Goal: Task Accomplishment & Management: Manage account settings

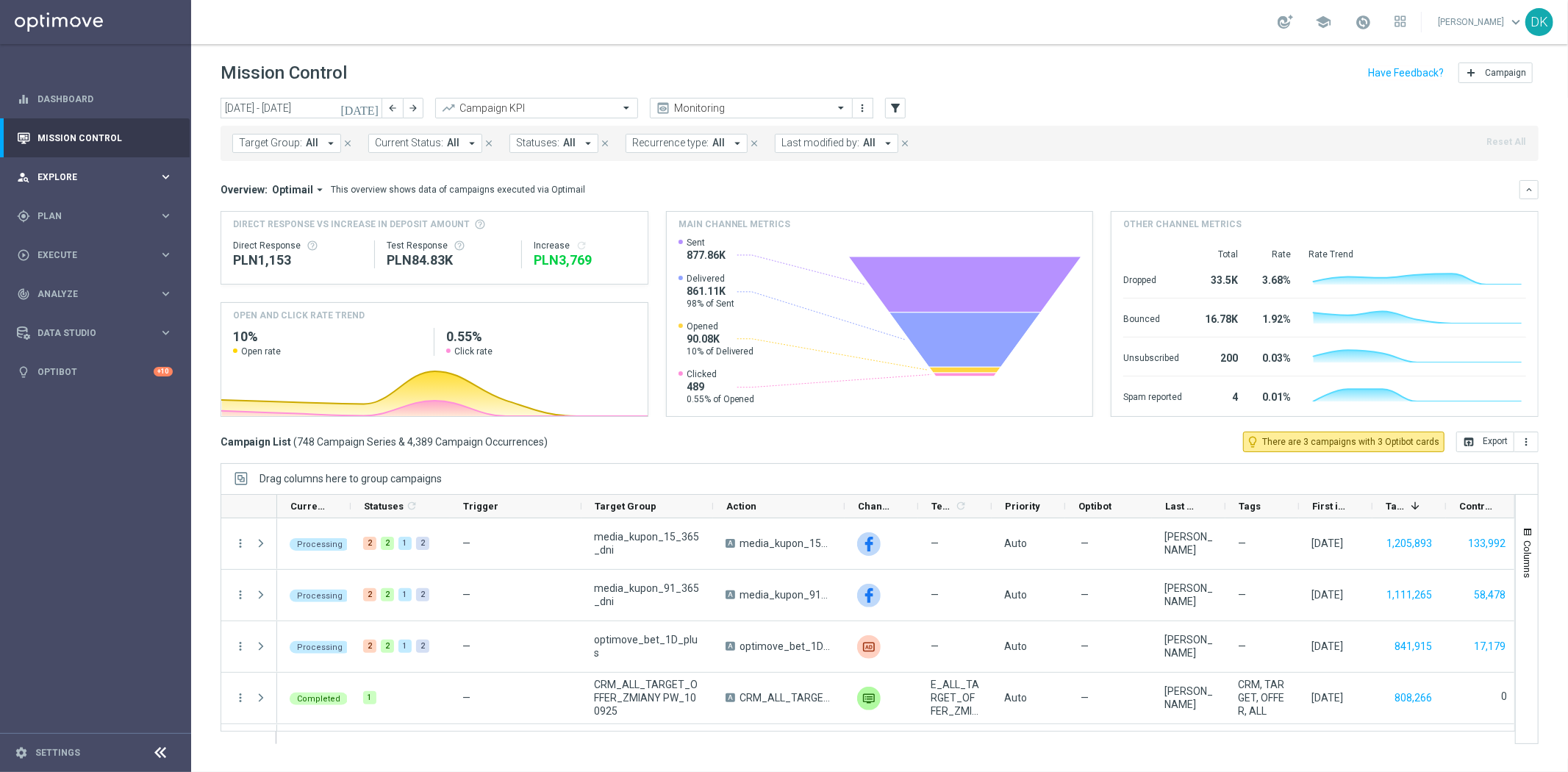
click at [86, 181] on div "person_search Explore" at bounding box center [88, 176] width 142 height 13
click at [86, 182] on div "person_search Explore" at bounding box center [88, 176] width 142 height 13
click at [85, 216] on span "Plan" at bounding box center [98, 216] width 121 height 9
click at [76, 241] on link "Target Groups" at bounding box center [96, 247] width 115 height 12
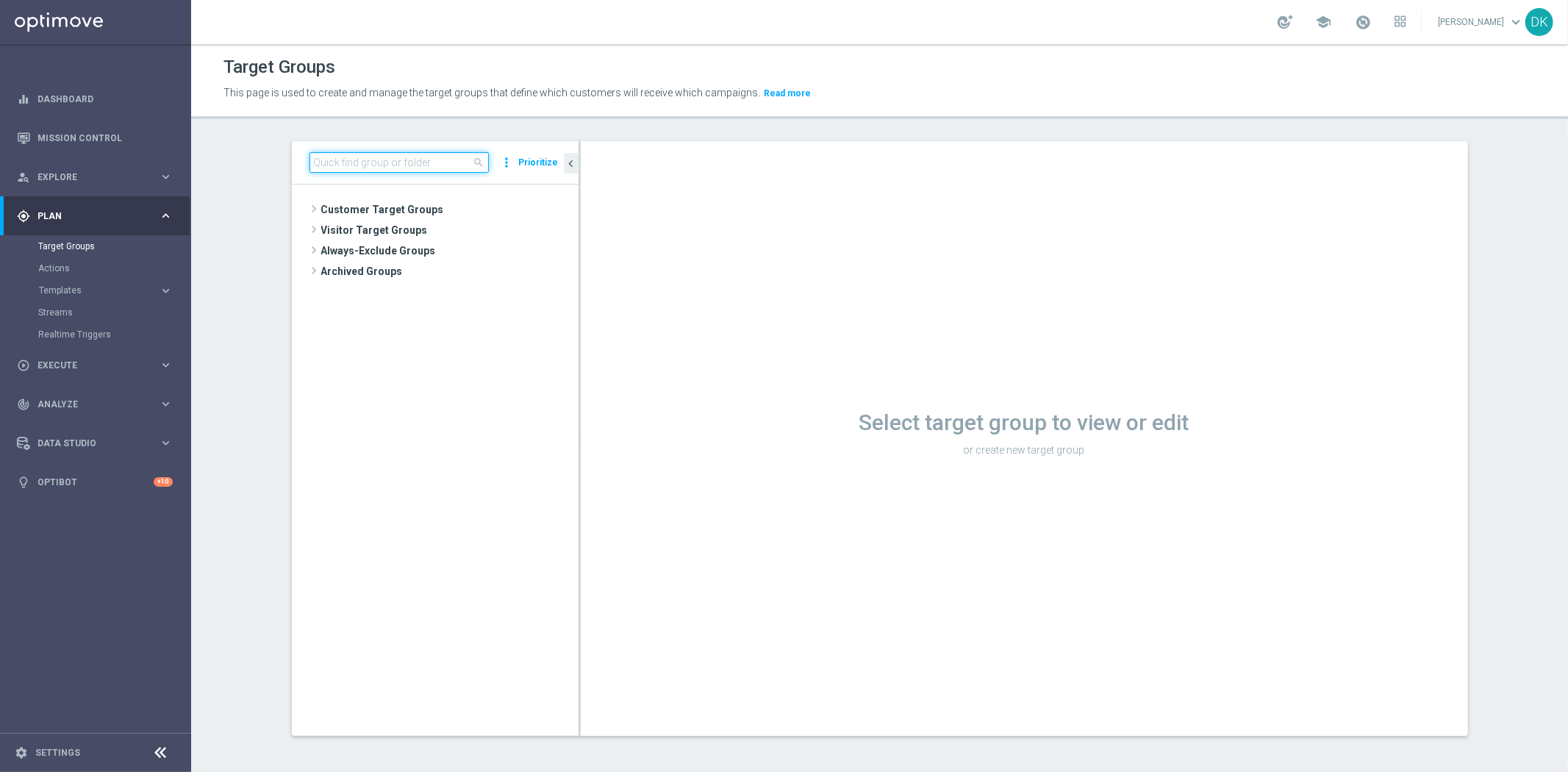
click at [439, 163] on input at bounding box center [399, 162] width 179 height 20
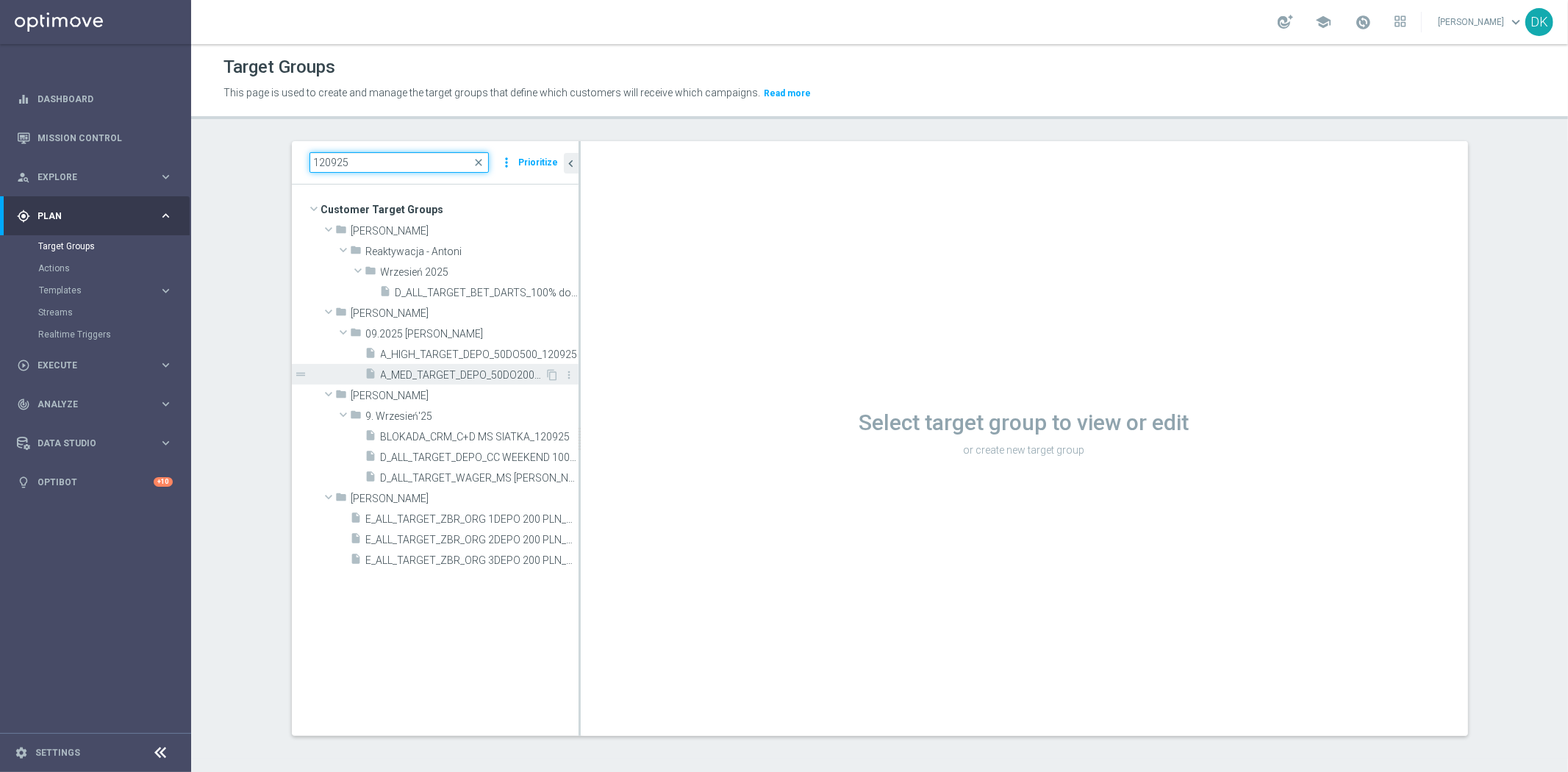
type input "120925"
click at [463, 372] on span "A_MED_TARGET_DEPO_50DO200_120925" at bounding box center [463, 375] width 165 height 13
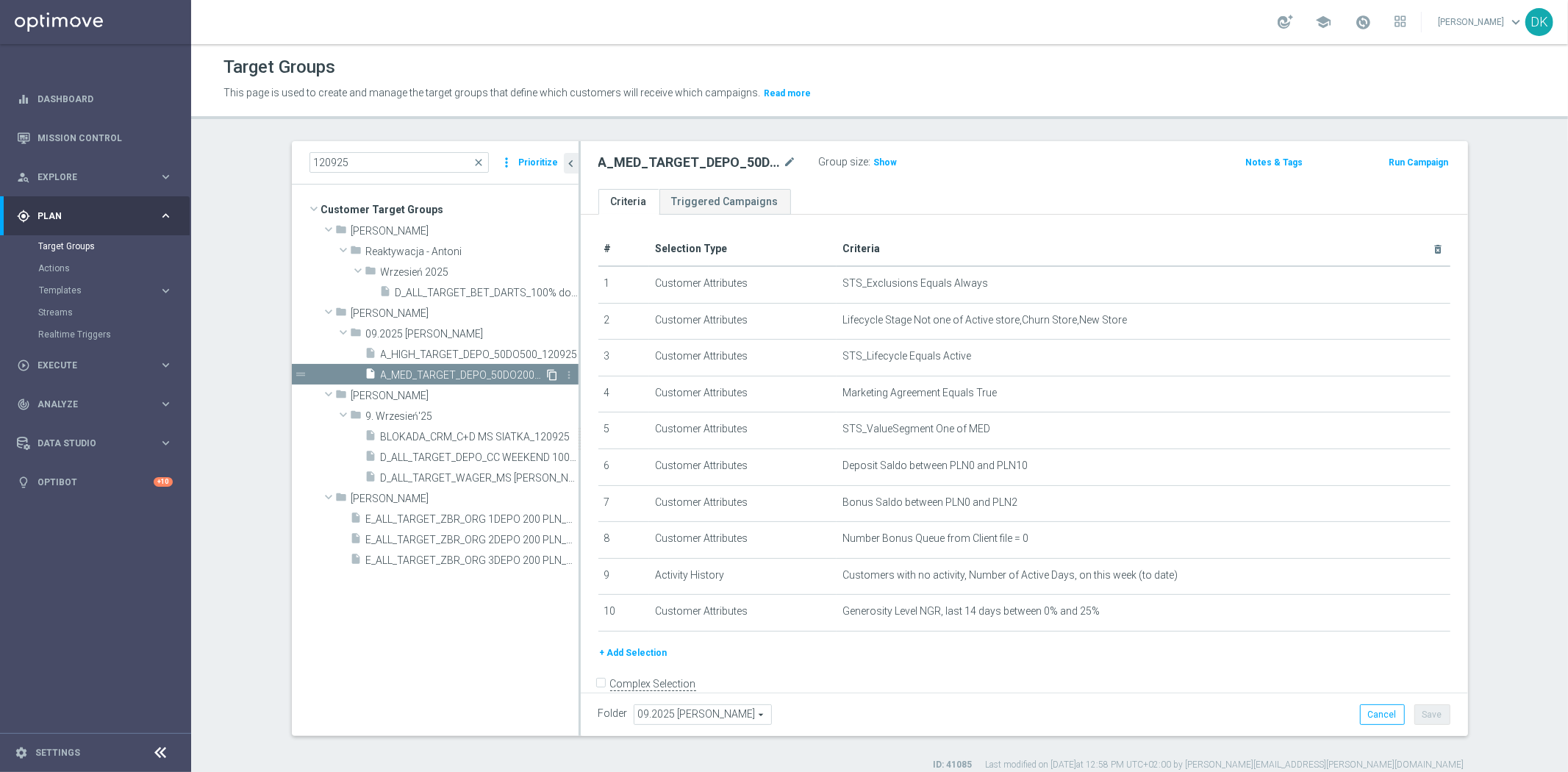
click at [547, 377] on icon "content_copy" at bounding box center [553, 375] width 12 height 12
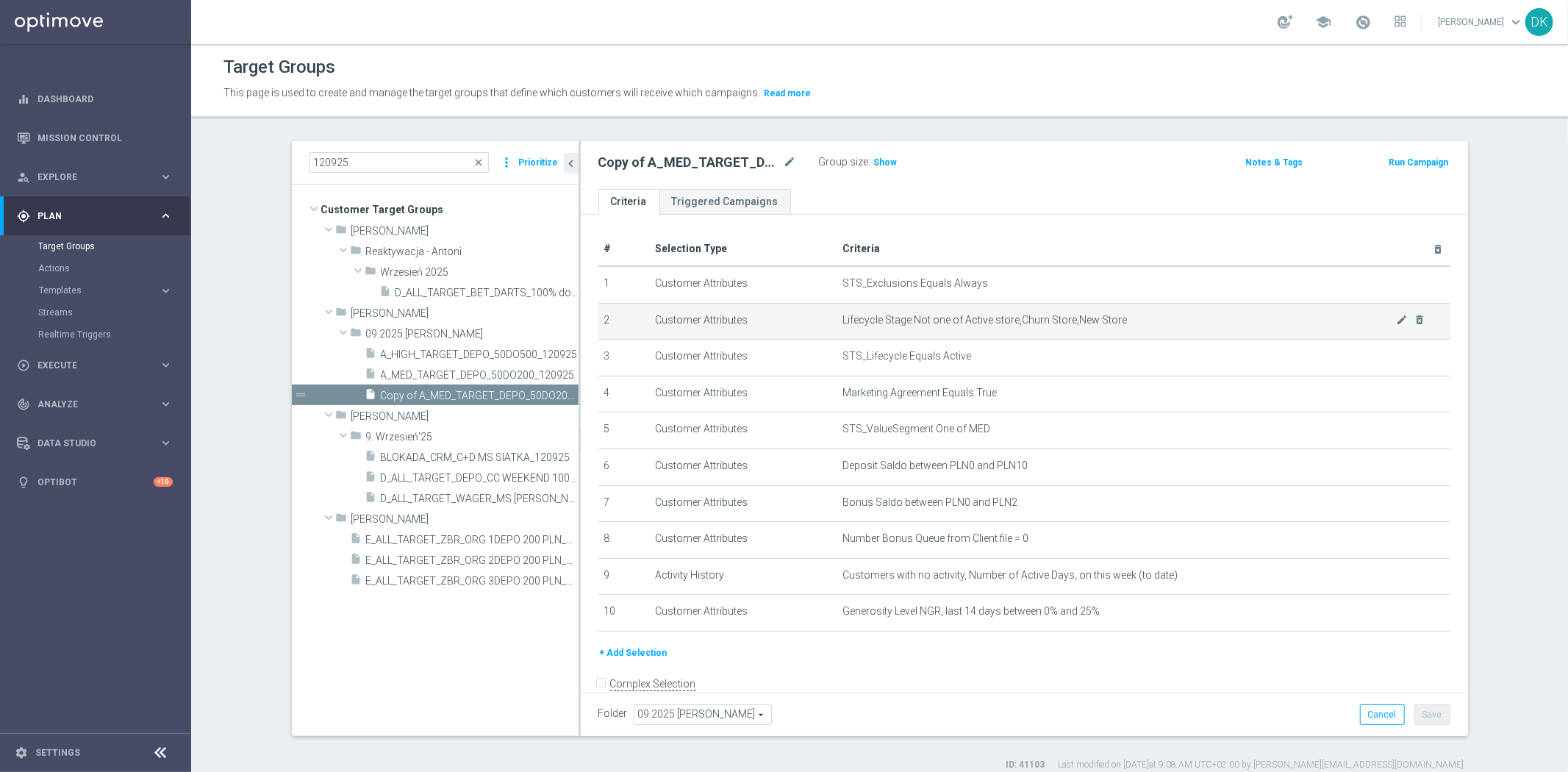
click at [784, 163] on icon "mode_edit" at bounding box center [790, 162] width 13 height 17
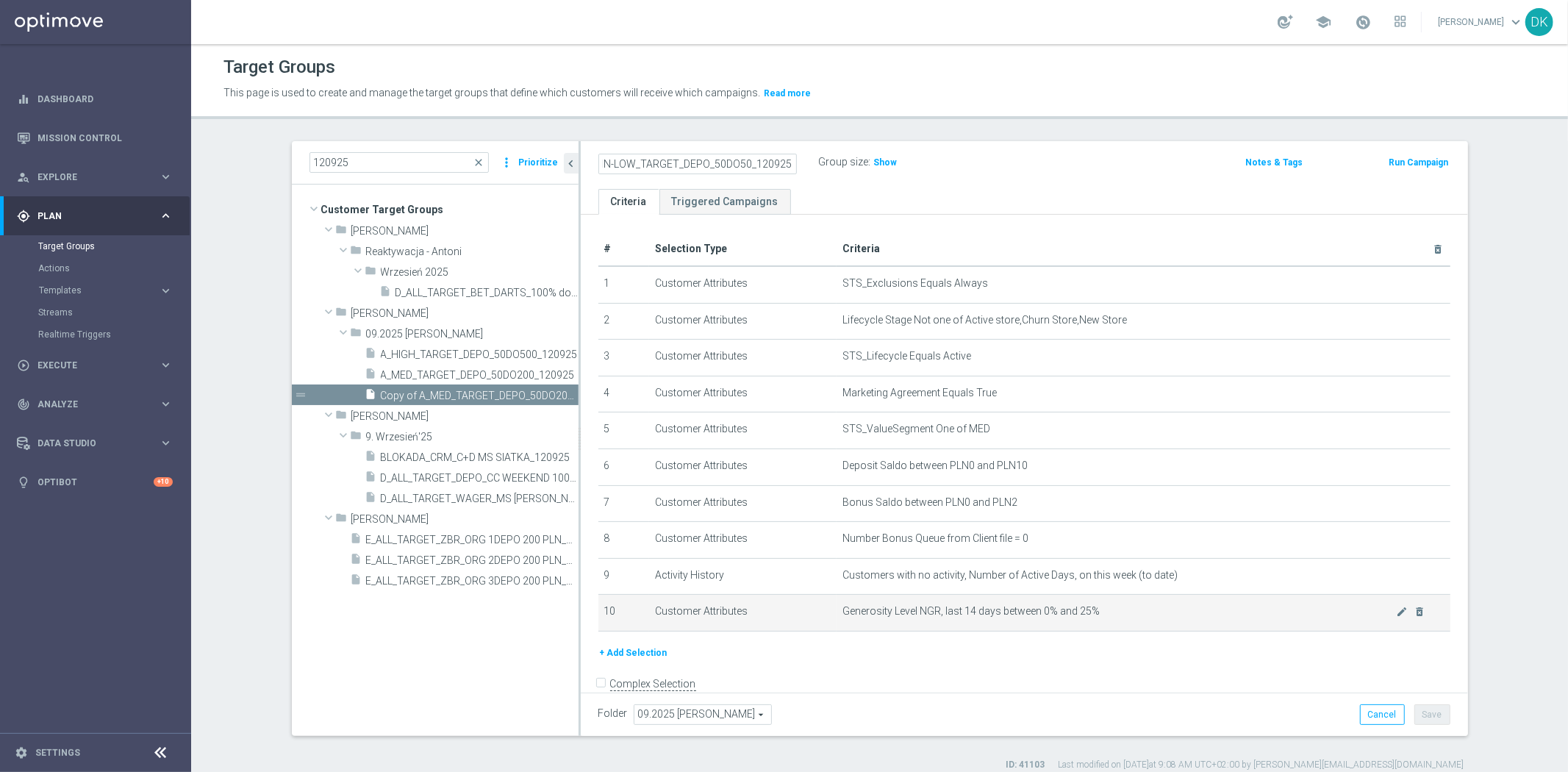
scroll to position [0, 17]
type input "A_MIN-LOW_TARGET_DEPO_50DO50_120925"
click at [986, 636] on div "# Selection Type Criteria delete_forever 1 Customer Attributes STS_Exclusions E…" at bounding box center [1024, 438] width 874 height 412
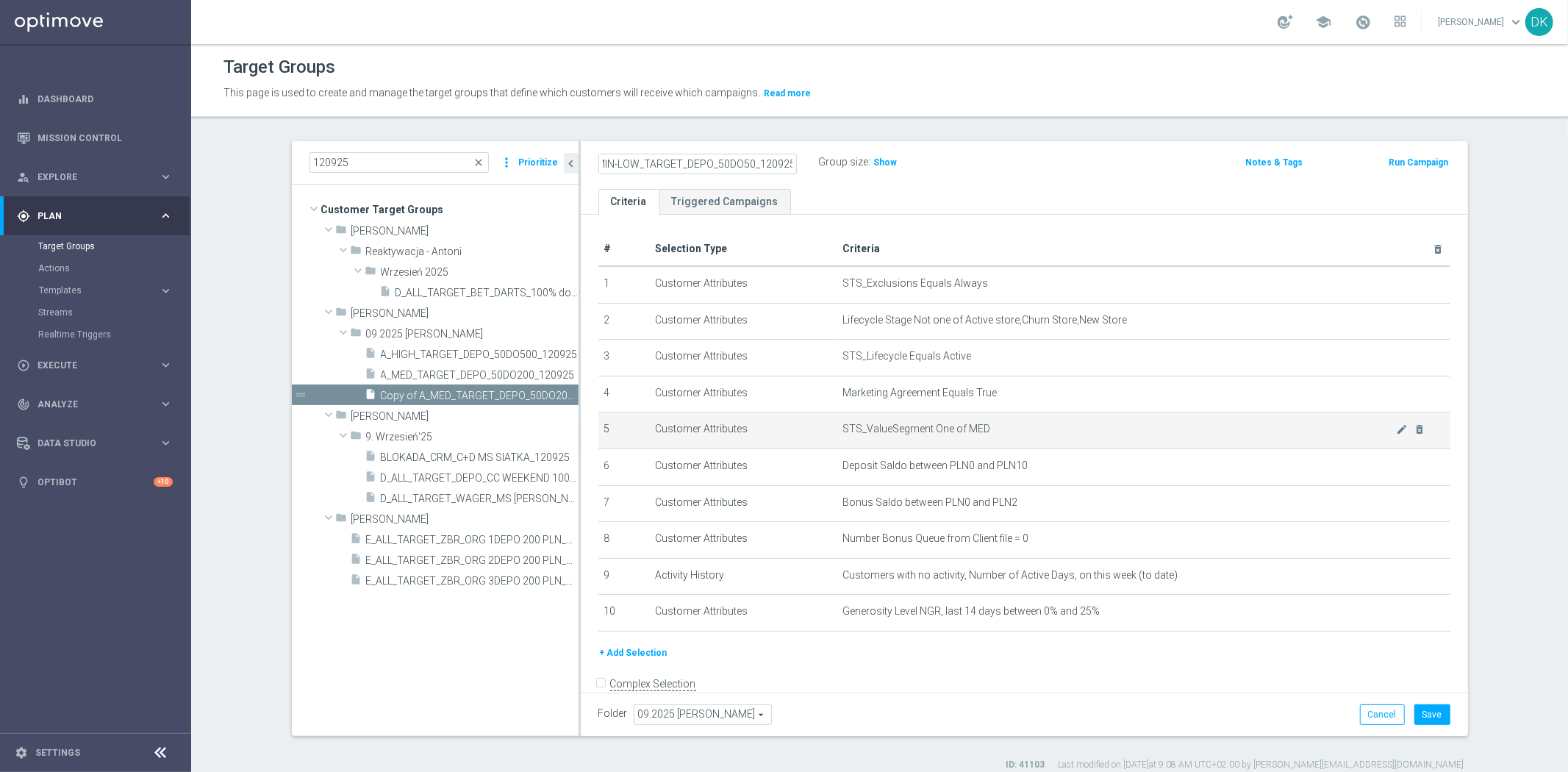
scroll to position [0, 0]
click at [1396, 428] on icon "mode_edit" at bounding box center [1402, 430] width 12 height 12
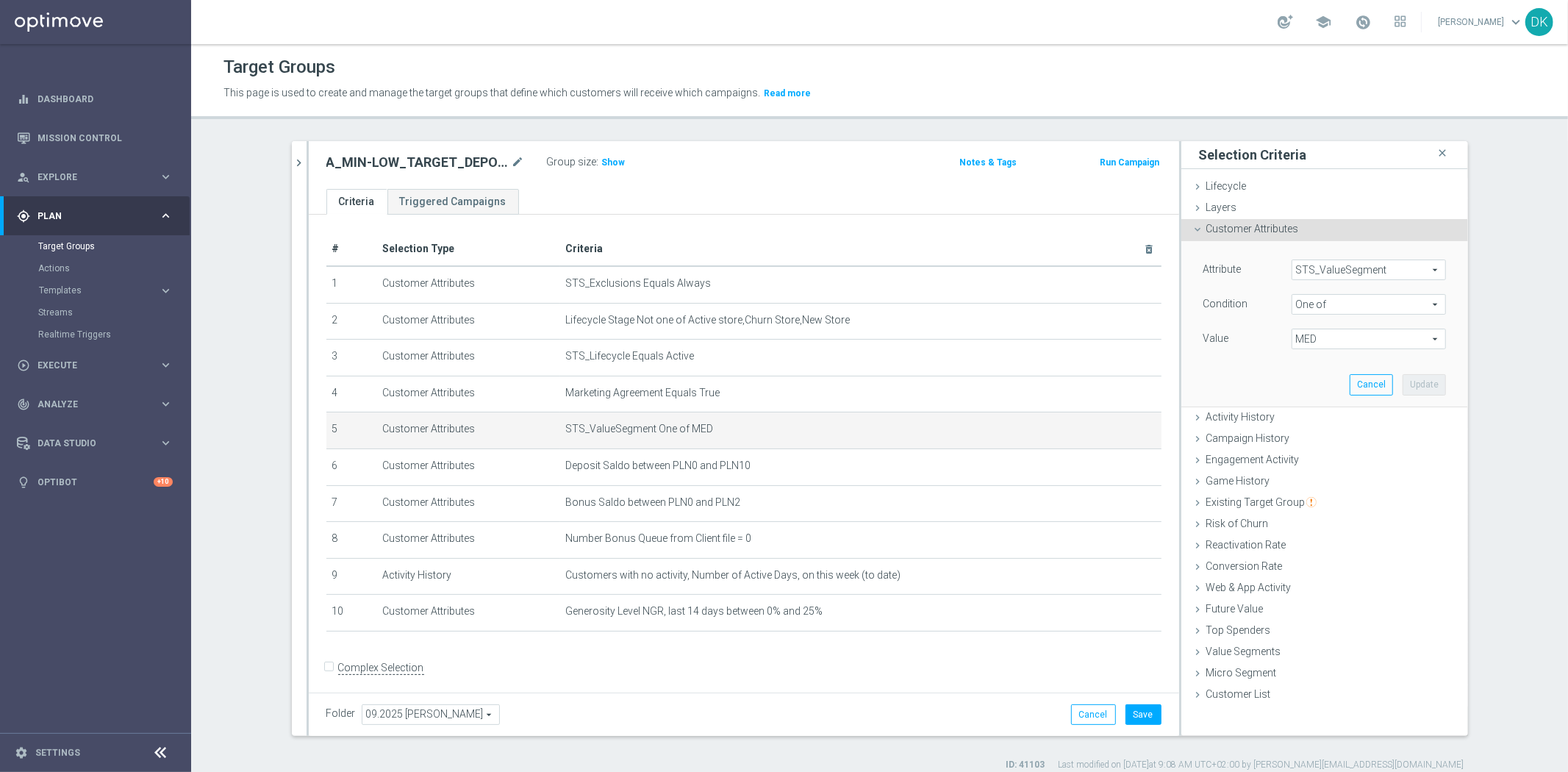
click at [1307, 347] on span "MED" at bounding box center [1368, 338] width 153 height 19
click at [1303, 419] on input "LOW" at bounding box center [1307, 419] width 10 height 10
checkbox input "true"
type input "Selected 2 of 10"
click at [1303, 437] on input "MED" at bounding box center [1307, 437] width 10 height 10
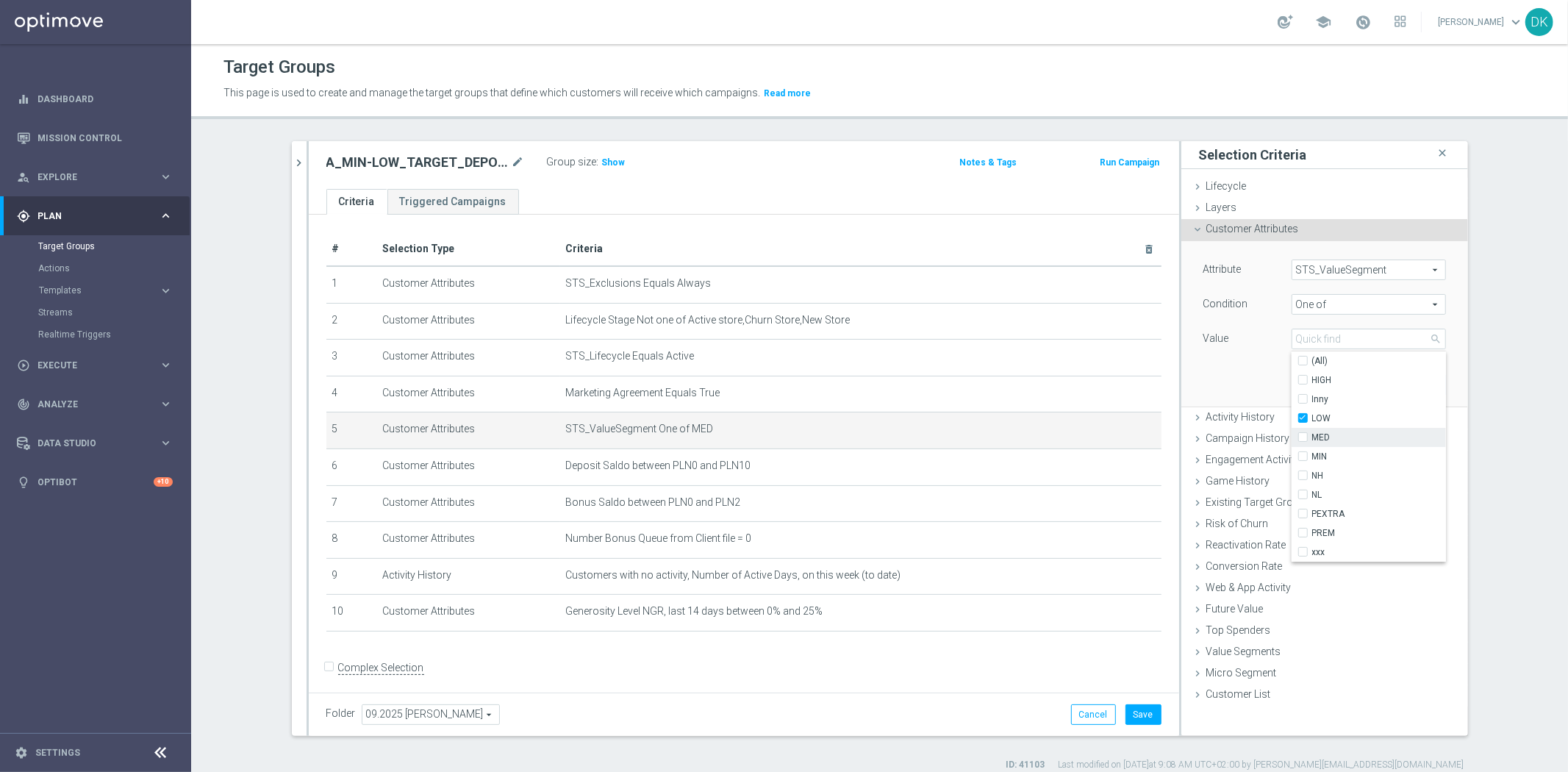
checkbox input "false"
type input "LOW"
click at [1312, 457] on label "MIN" at bounding box center [1379, 456] width 134 height 19
click at [1303, 457] on input "MIN" at bounding box center [1307, 457] width 10 height 10
checkbox input "true"
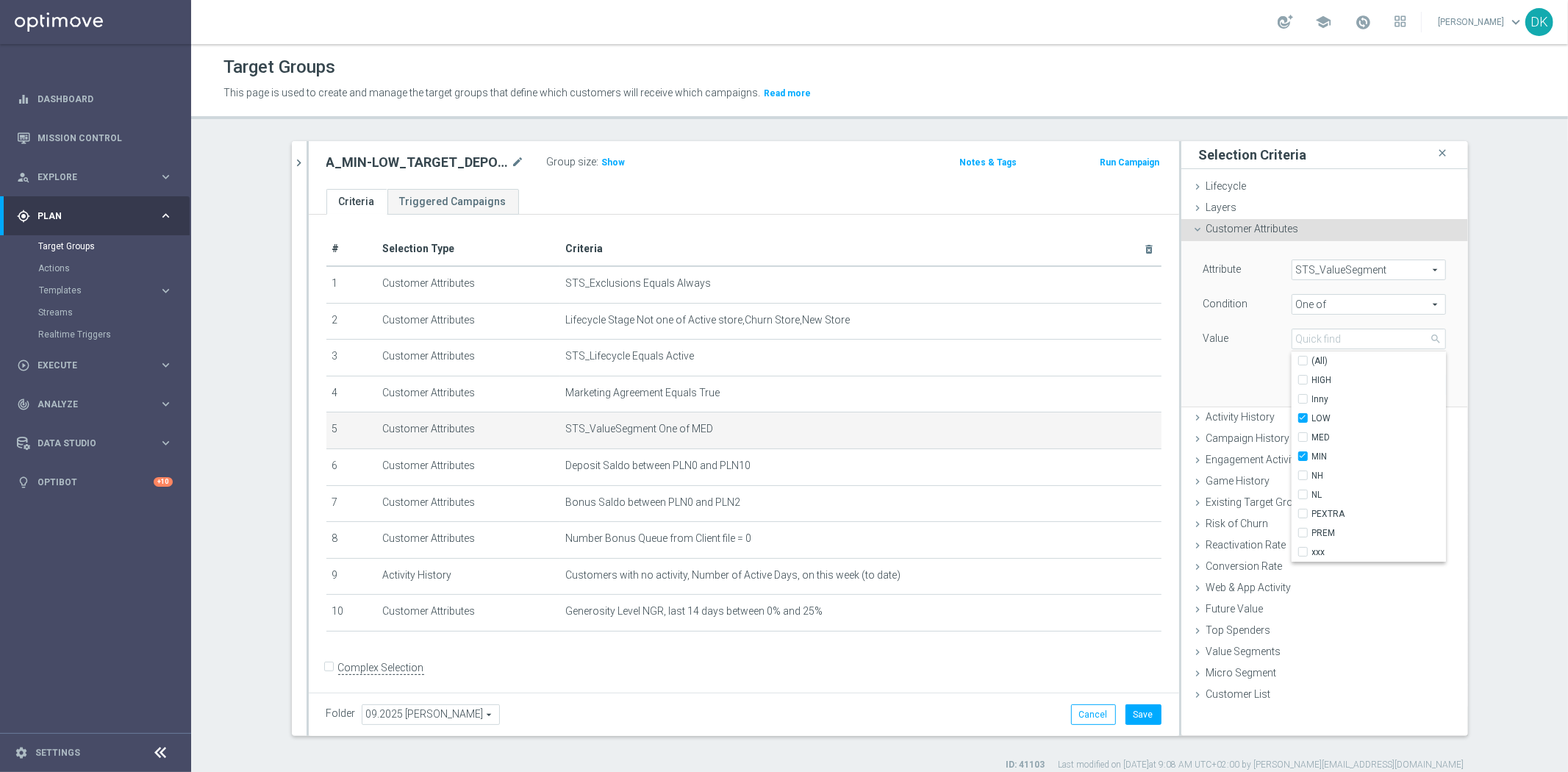
type input "Selected 2 of 10"
click at [1212, 383] on div "Attribute STS_ValueSegment STS_ValueSegment arrow_drop_down search Condition On…" at bounding box center [1324, 324] width 265 height 165
click at [1407, 386] on button "Update" at bounding box center [1424, 384] width 43 height 20
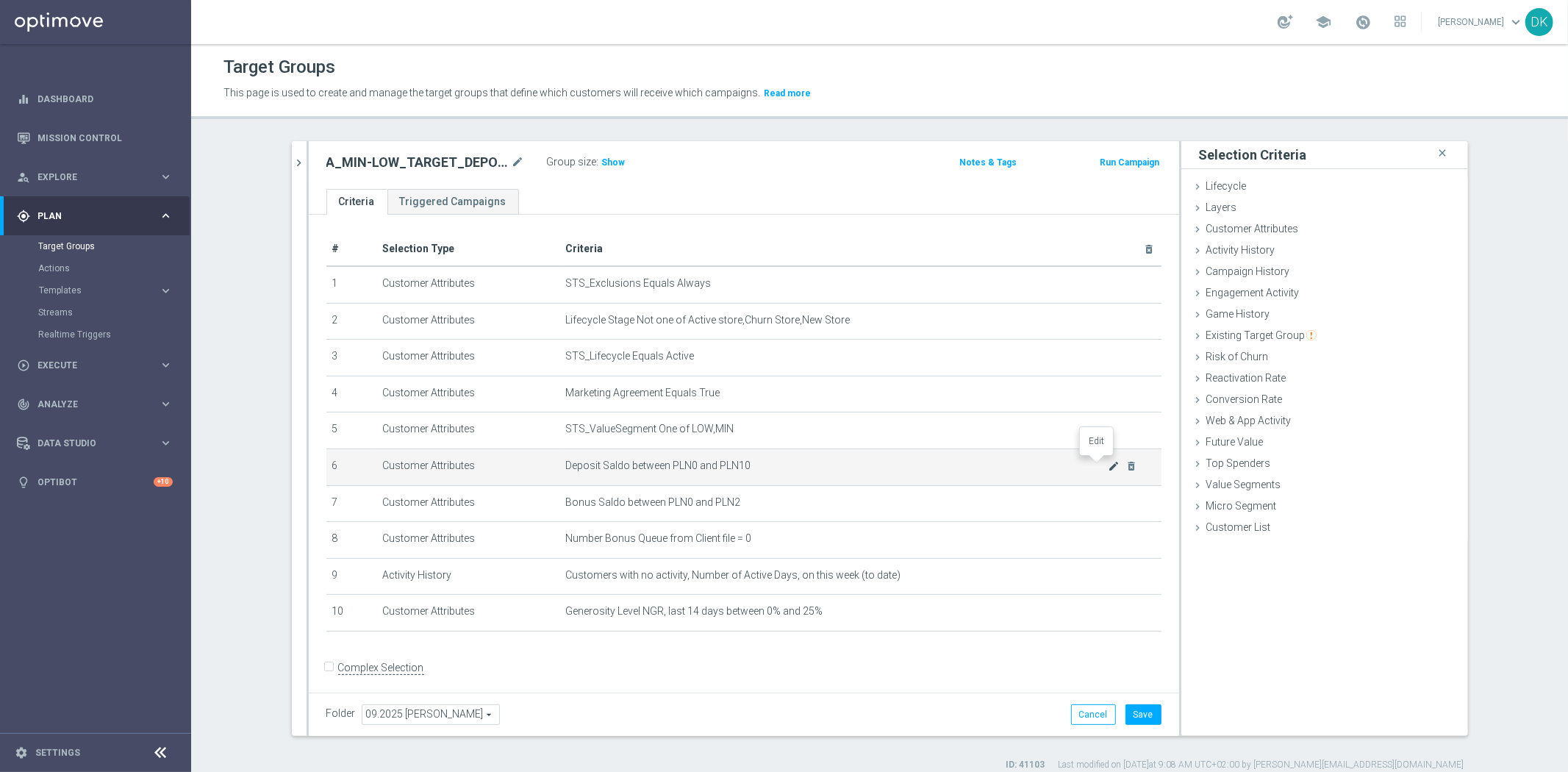
click at [1108, 468] on icon "mode_edit" at bounding box center [1114, 466] width 12 height 12
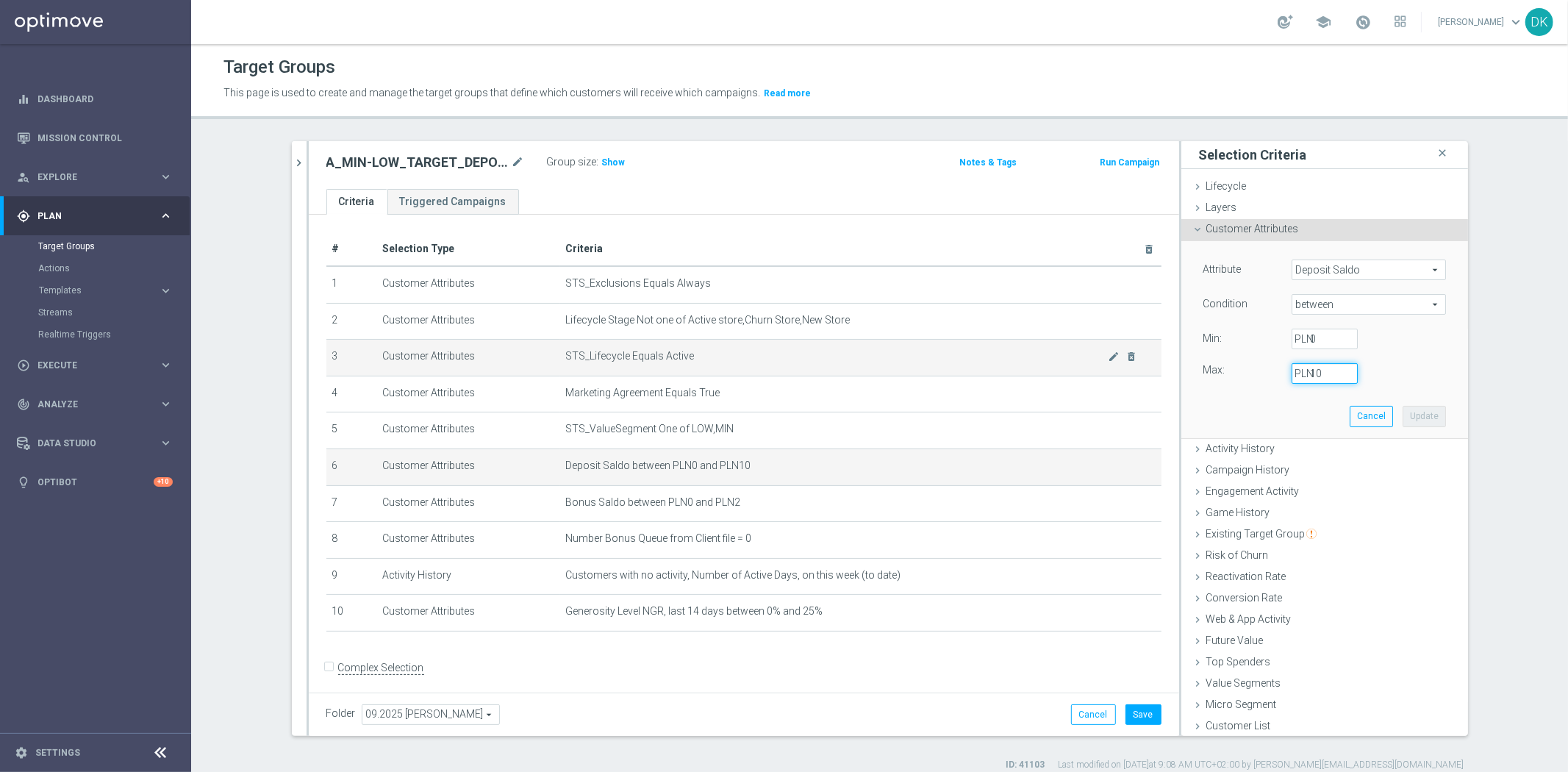
drag, startPoint x: 1317, startPoint y: 372, endPoint x: 1142, endPoint y: 373, distance: 175.0
click at [1144, 373] on as-split "120925 close more_vert Prioritize Customer Target Groups library_add create_new…" at bounding box center [880, 439] width 1176 height 595
type input "2"
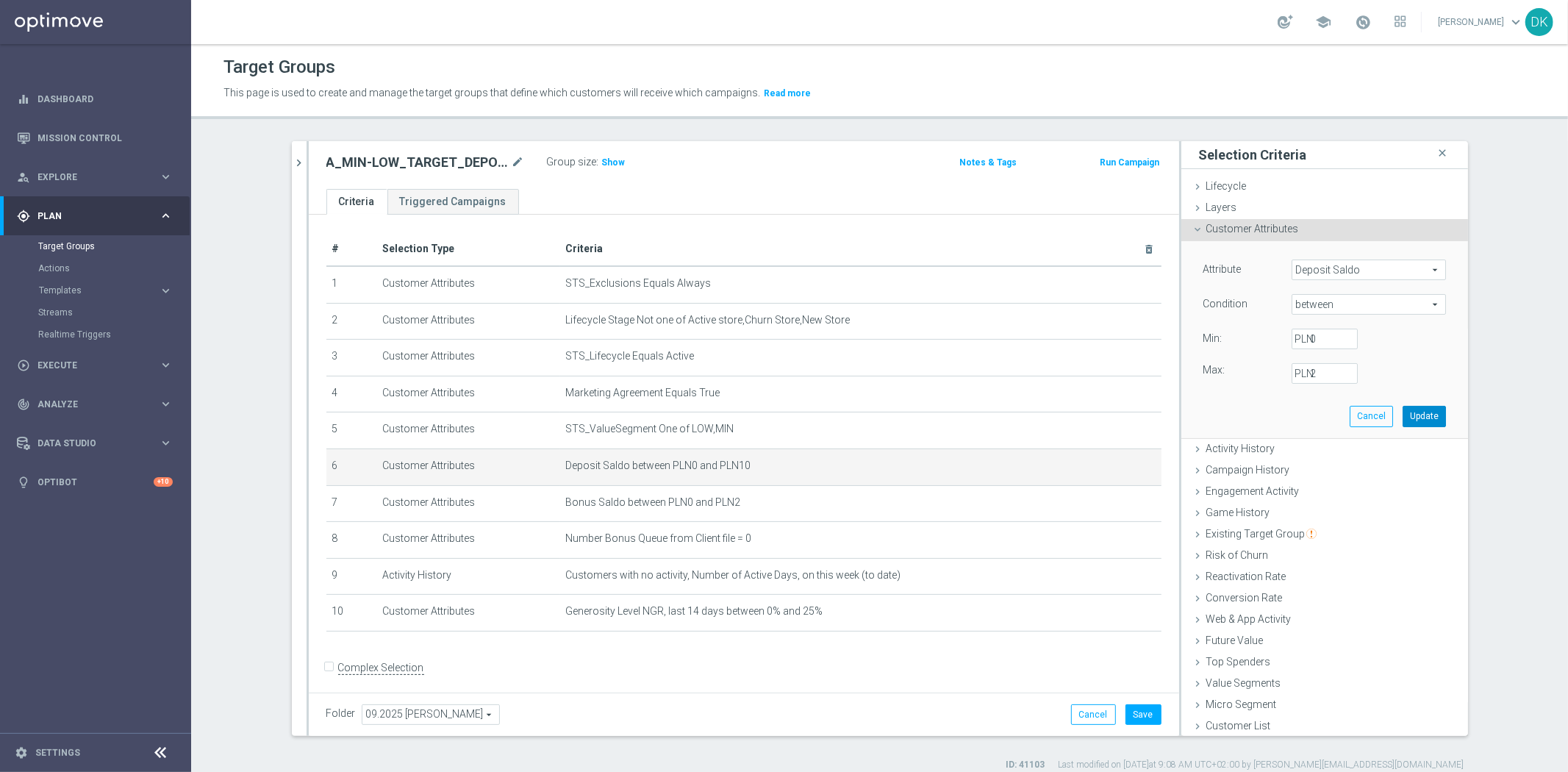
click at [1414, 420] on button "Update" at bounding box center [1424, 416] width 43 height 20
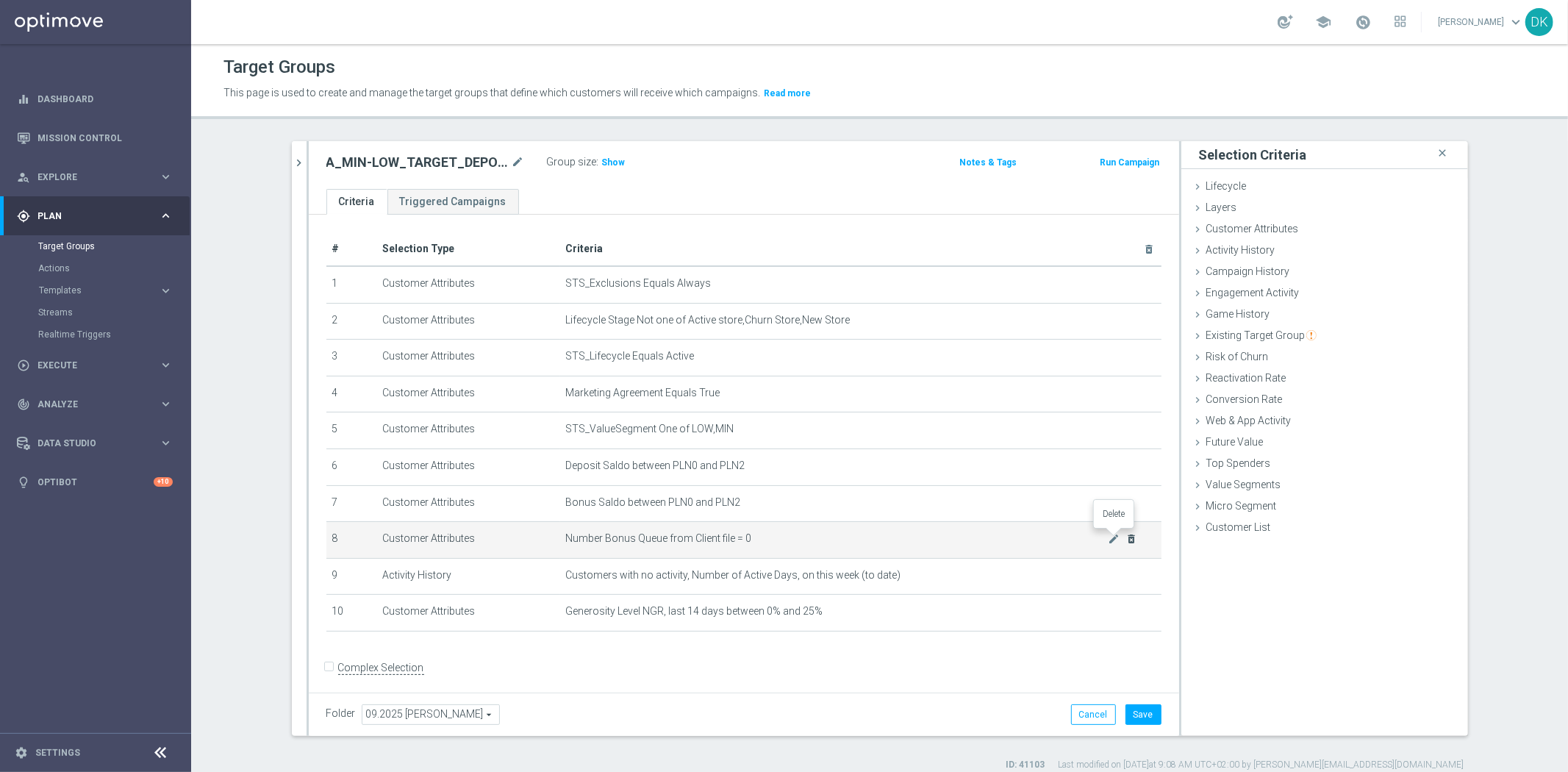
click at [1126, 539] on icon "delete_forever" at bounding box center [1132, 540] width 12 height 12
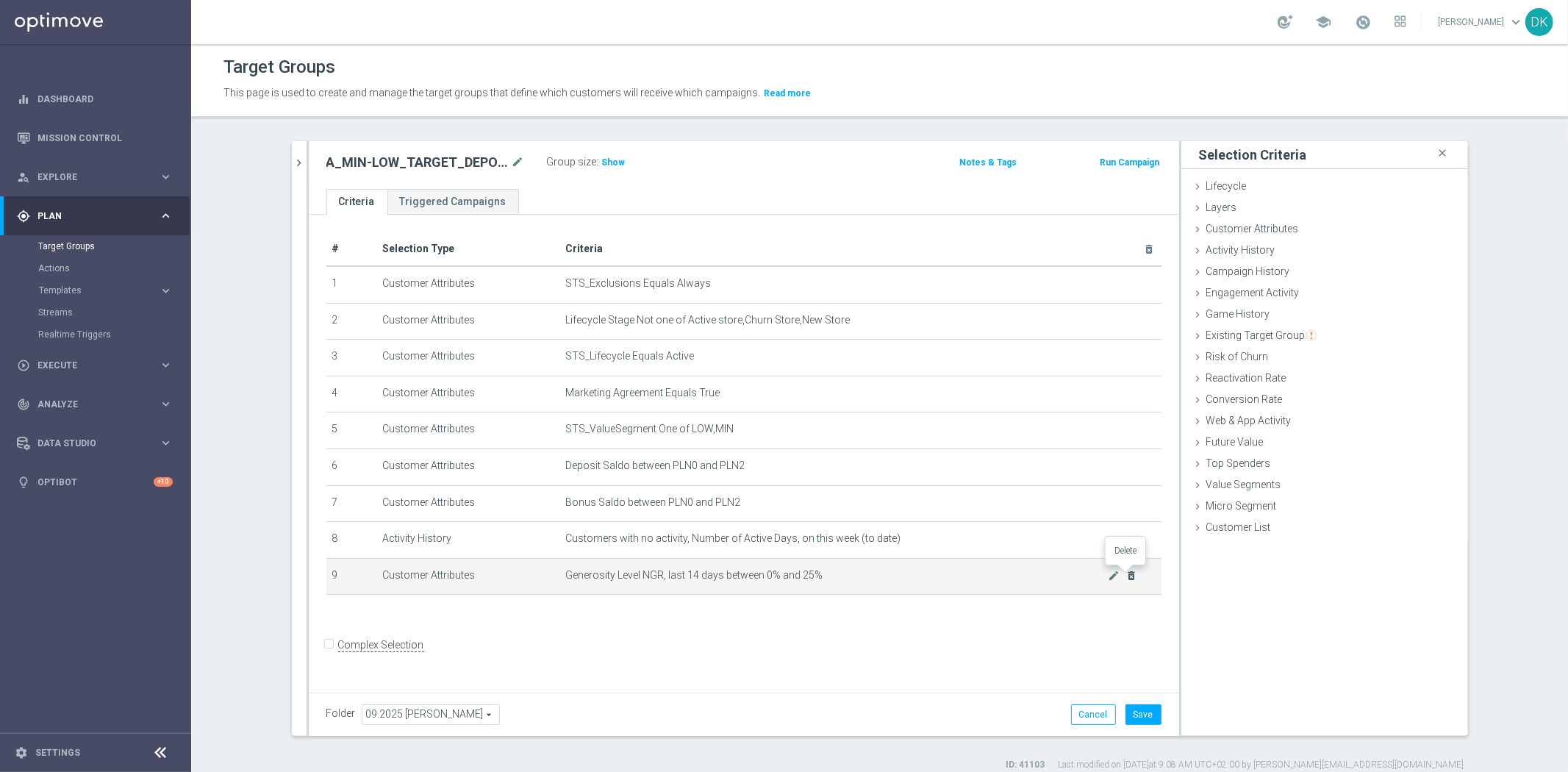
click at [1127, 574] on icon "delete_forever" at bounding box center [1132, 576] width 12 height 12
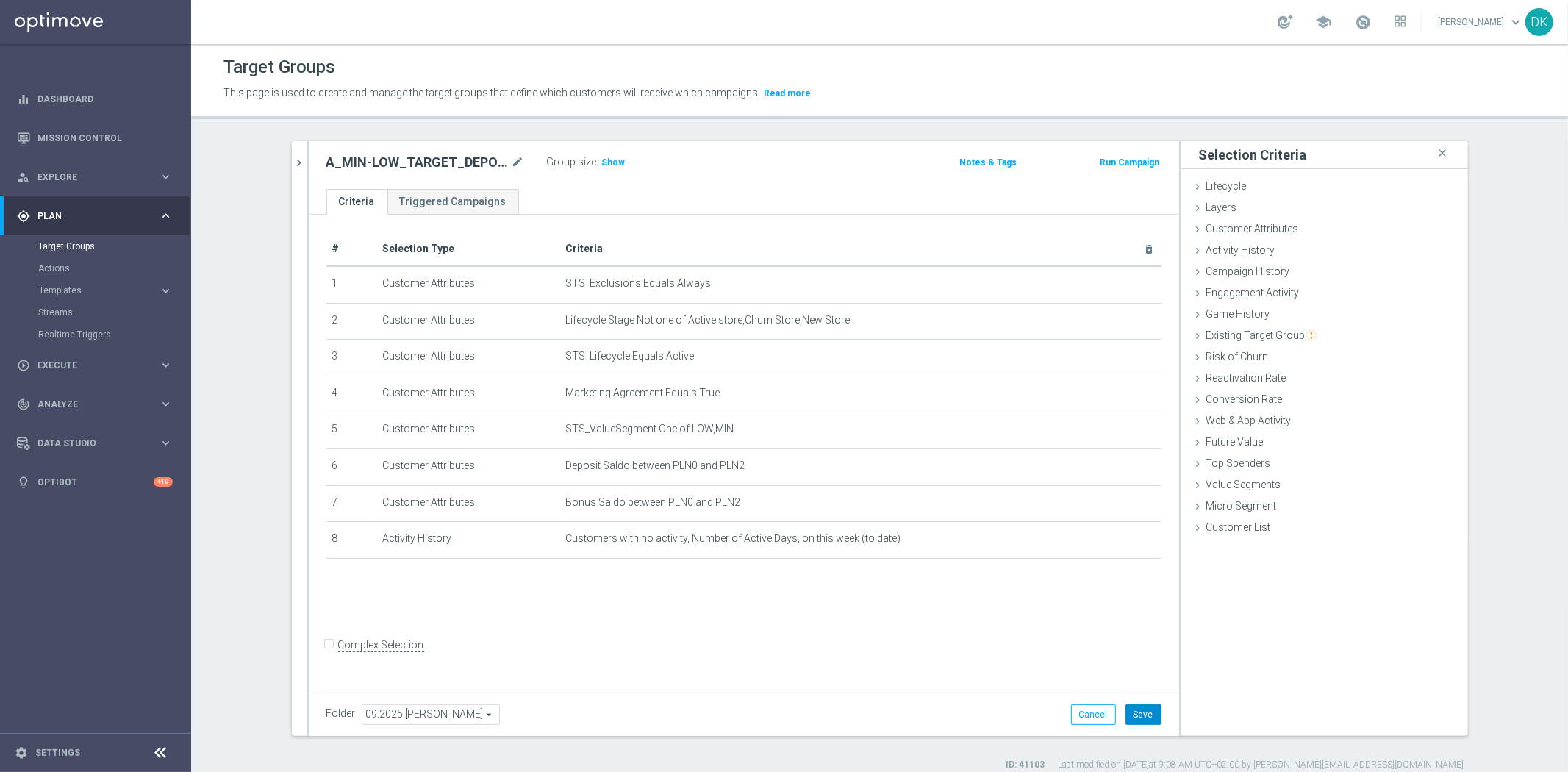
click at [1142, 710] on button "Save" at bounding box center [1144, 714] width 36 height 20
click at [293, 163] on icon "chevron_right" at bounding box center [300, 163] width 14 height 14
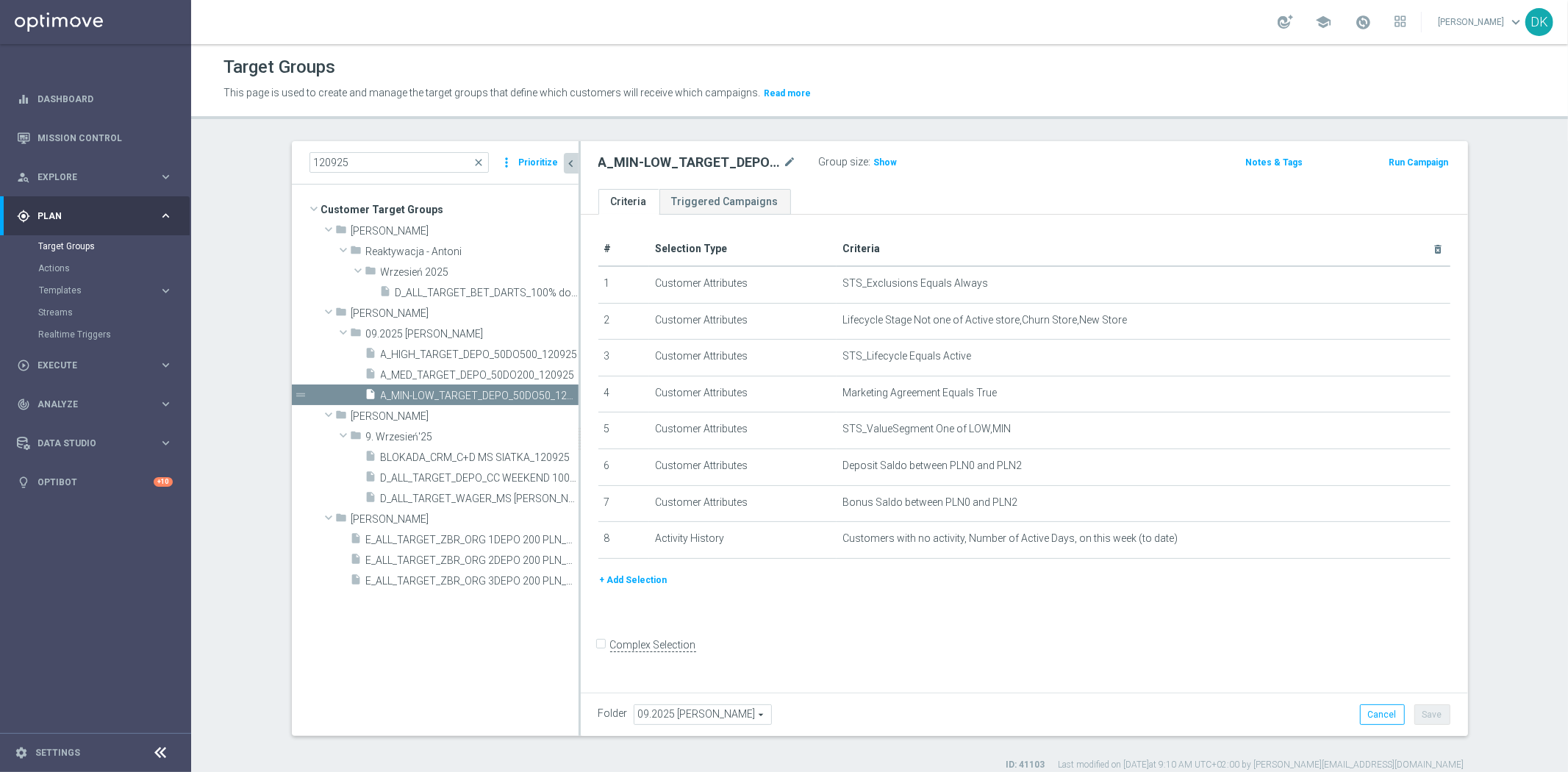
click at [692, 714] on span "09.2025 [PERSON_NAME]" at bounding box center [703, 714] width 137 height 19
click at [692, 714] on input "search" at bounding box center [702, 714] width 137 height 20
type input "Wrz"
click at [810, 630] on div "# Selection Type Criteria delete_forever 1 Customer Attributes STS_Exclusions E…" at bounding box center [1024, 451] width 887 height 473
click at [693, 709] on span "09.2025 [PERSON_NAME]" at bounding box center [703, 714] width 137 height 19
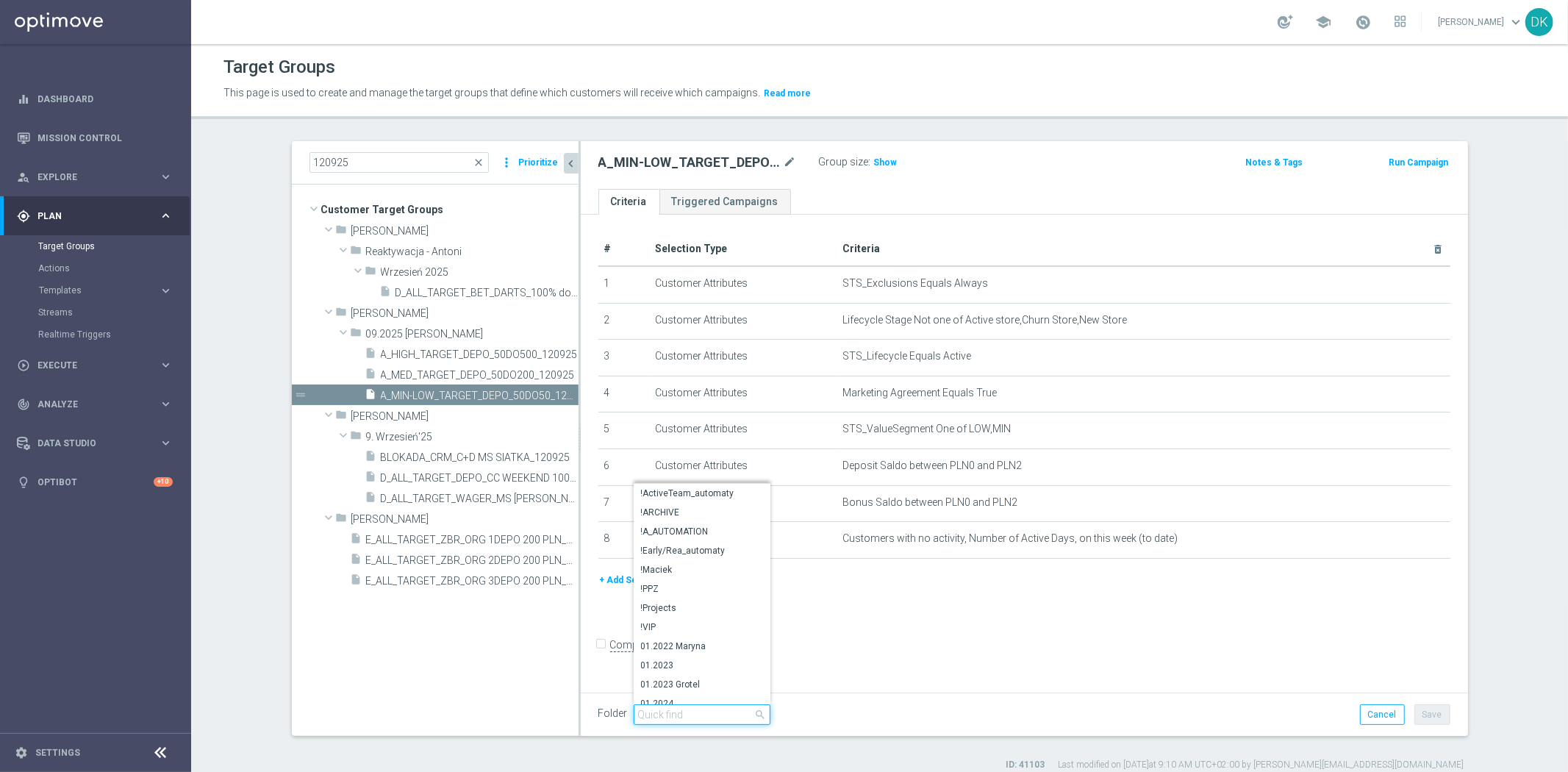
click at [693, 709] on input "search" at bounding box center [702, 714] width 137 height 20
type input "Sier"
click at [692, 658] on span "Sierpień 25" at bounding box center [701, 657] width 122 height 12
type input "Sierpień 25"
click at [945, 665] on form "Complex Selection Invalid Expression" at bounding box center [1024, 661] width 852 height 54
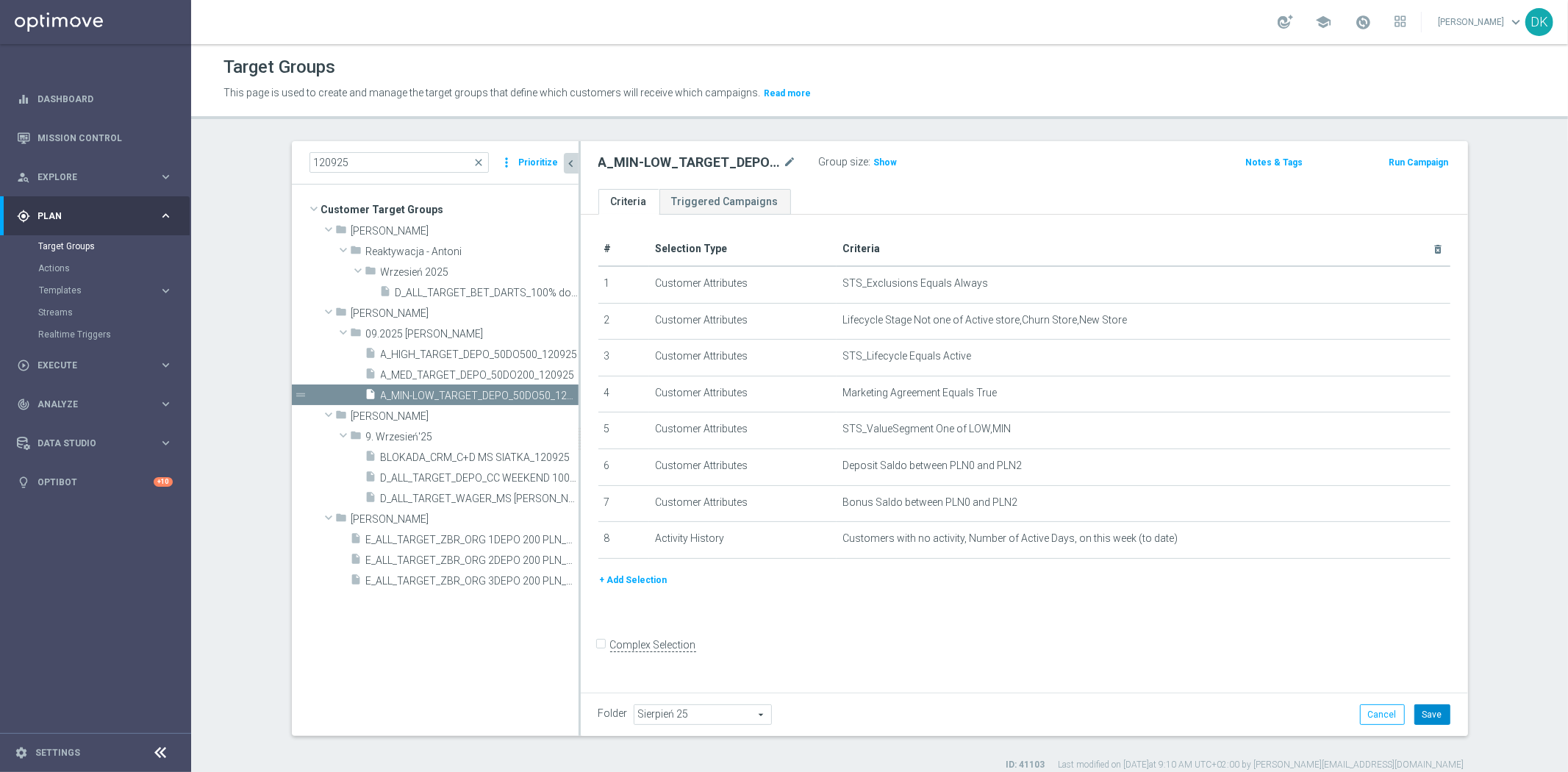
click at [1438, 708] on button "Save" at bounding box center [1433, 714] width 36 height 20
click at [637, 167] on h2 "A_MIN-LOW_TARGET_DEPO_50DO50_120925" at bounding box center [689, 162] width 182 height 17
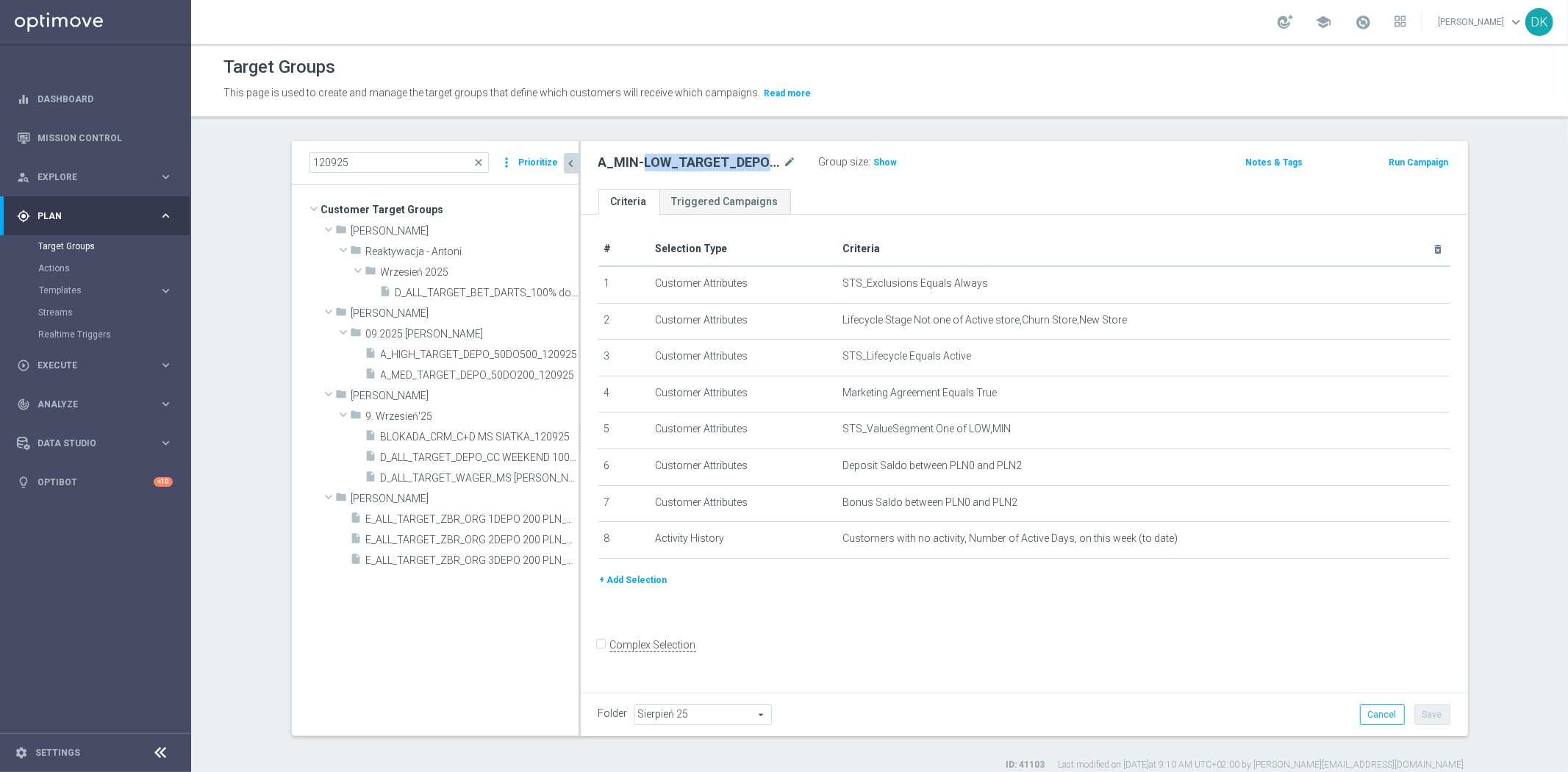
click at [637, 167] on h2 "A_MIN-LOW_TARGET_DEPO_50DO50_120925" at bounding box center [689, 162] width 182 height 17
click at [392, 163] on input "120925" at bounding box center [399, 162] width 179 height 20
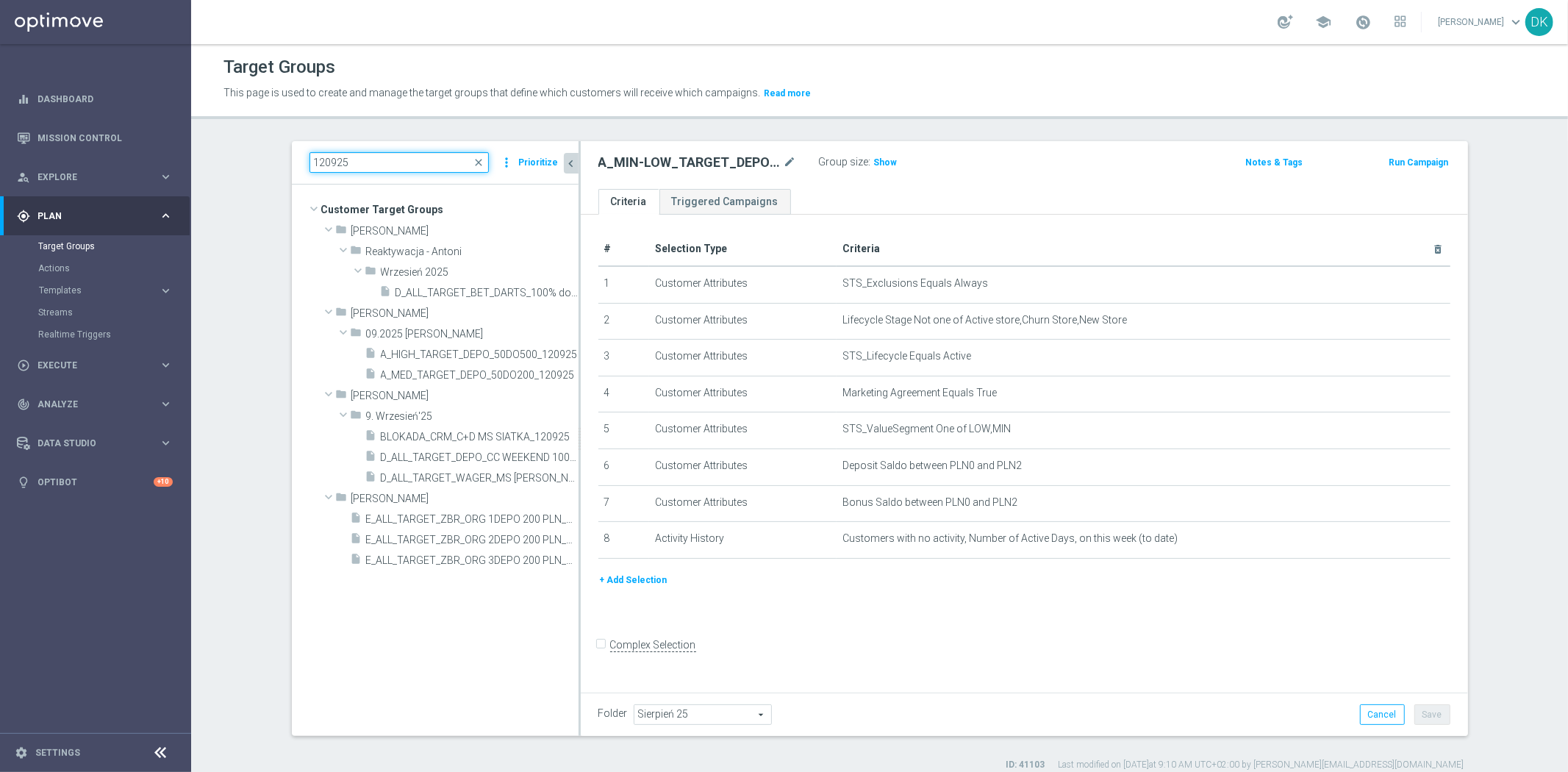
paste input "A_MIN-LOW_TARGET_DEPO_50DO50_"
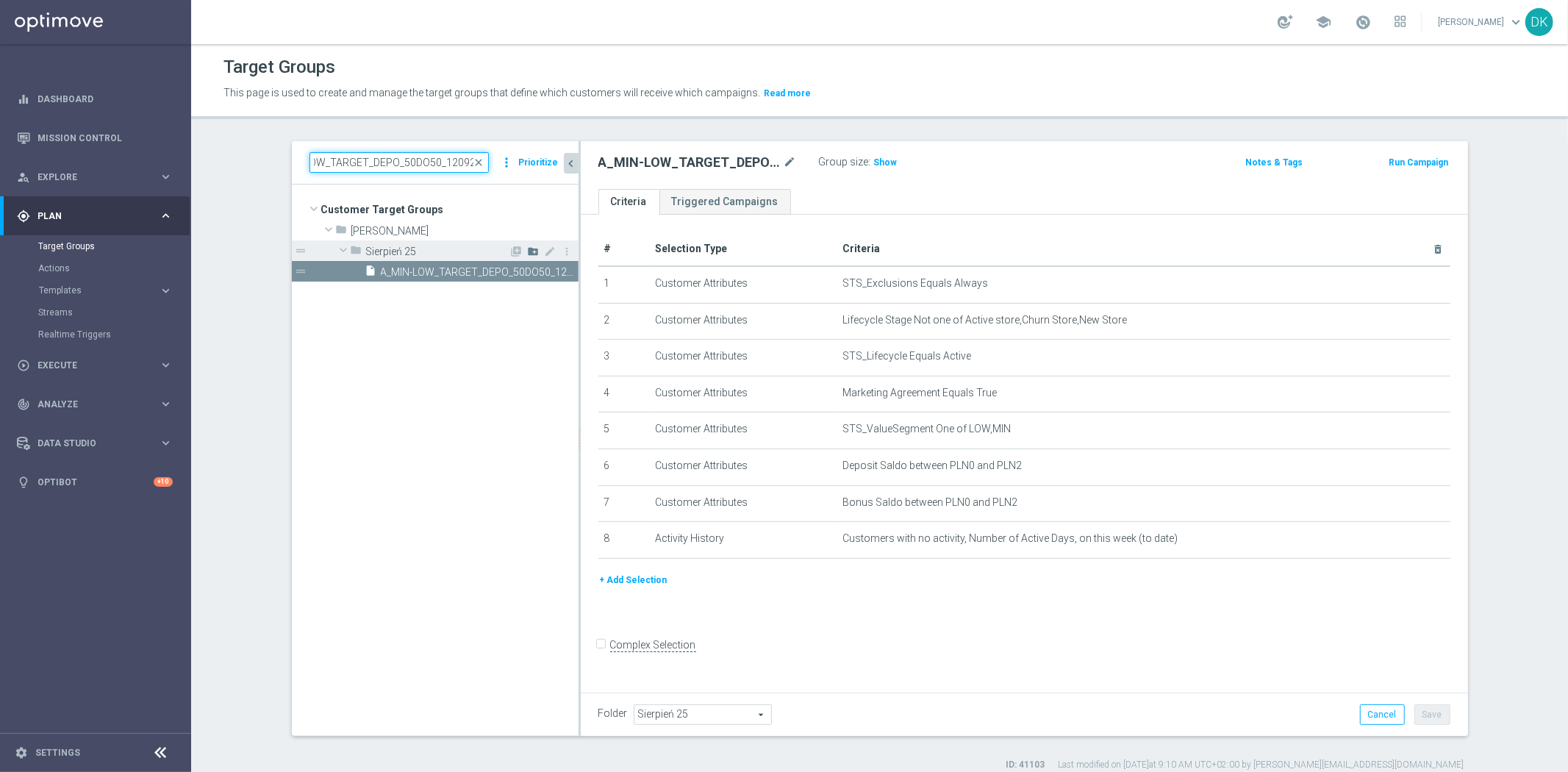
type input "A_MIN-LOW_TARGET_DEPO_50DO50_120925"
click at [529, 250] on icon "create_new_folder" at bounding box center [534, 252] width 12 height 12
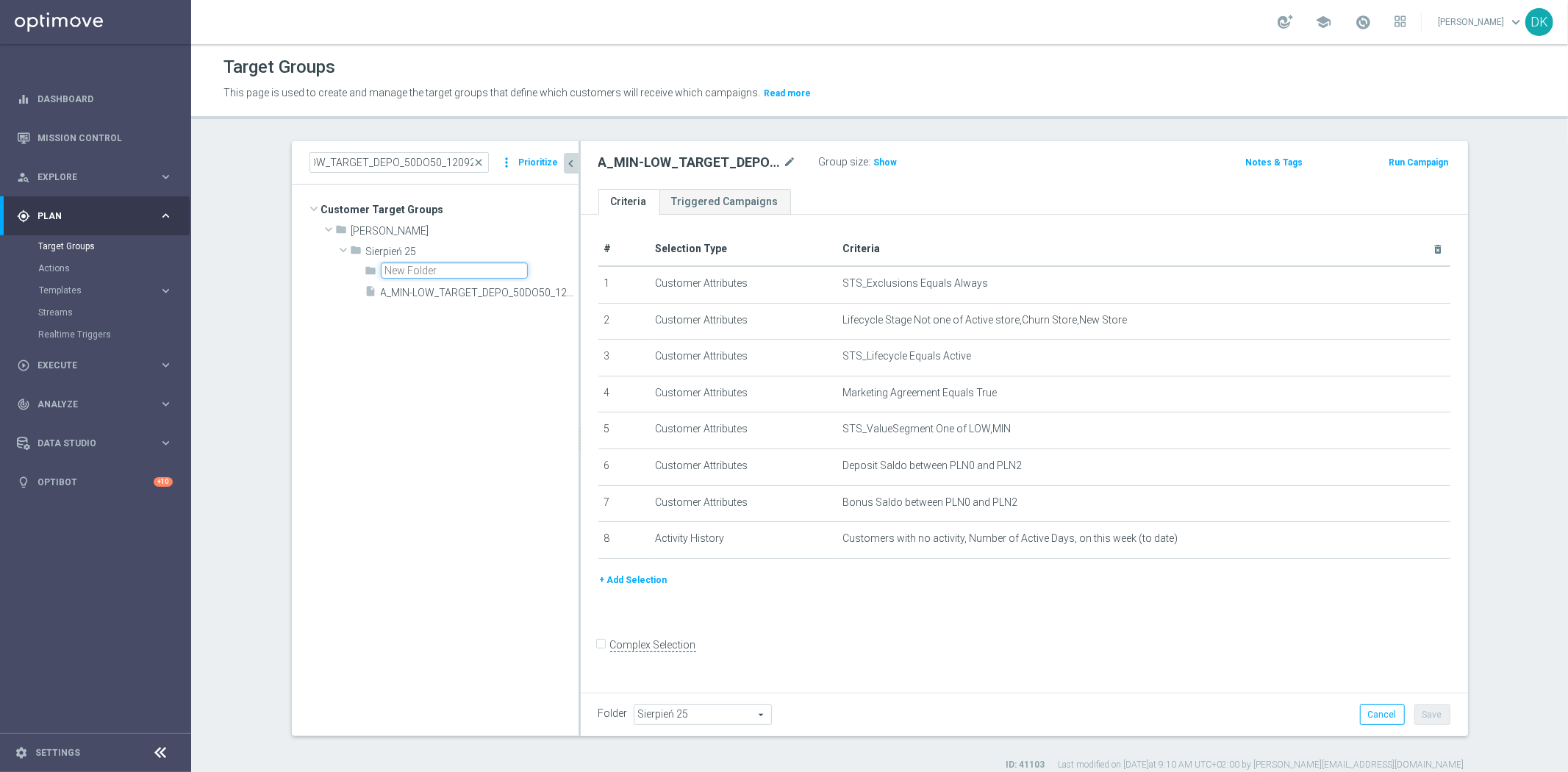
scroll to position [0, 0]
click at [473, 268] on input "text" at bounding box center [454, 270] width 147 height 16
type input "Wrzesień 25"
click at [687, 721] on span "Sierpień 25" at bounding box center [703, 714] width 137 height 19
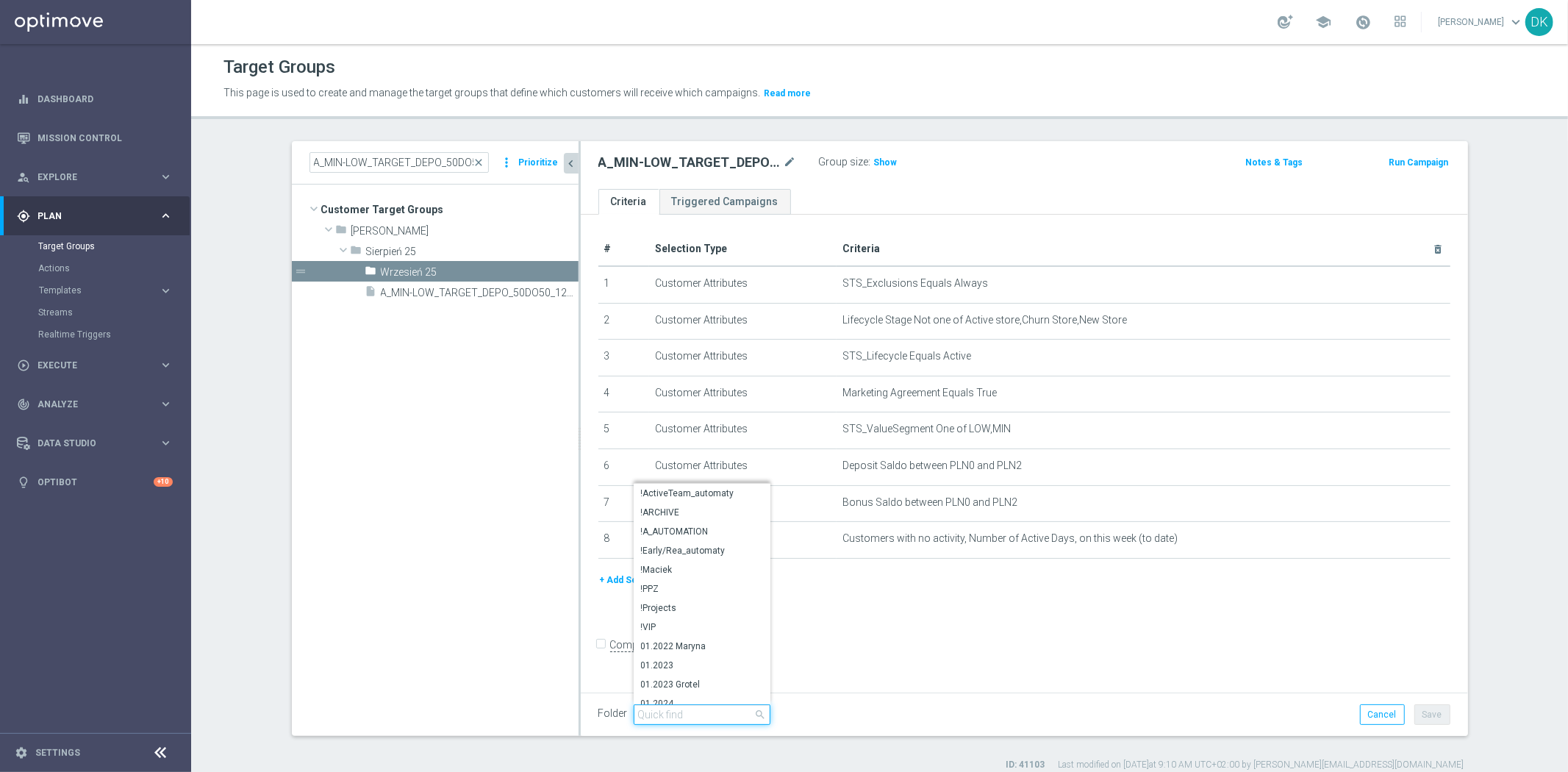
click at [687, 721] on input "search" at bounding box center [702, 714] width 137 height 20
type input "Wrze"
click at [693, 693] on span "Wrzesień 25" at bounding box center [701, 696] width 122 height 12
type input "Wrzesień 25"
click at [1424, 711] on button "Save" at bounding box center [1433, 714] width 36 height 20
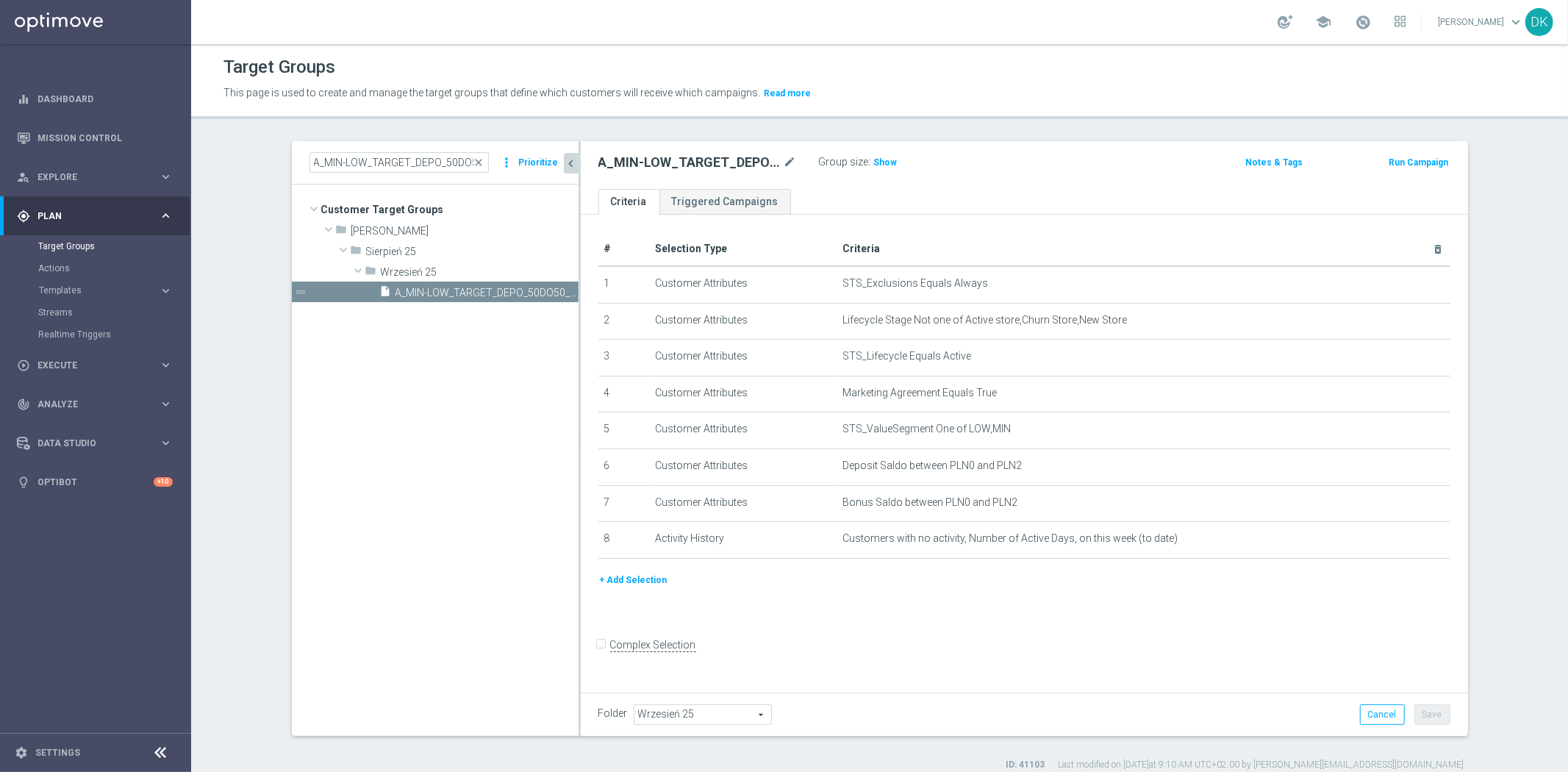
click at [98, 291] on span "Templates" at bounding box center [92, 291] width 105 height 9
click at [70, 313] on link "Optimail" at bounding box center [99, 313] width 107 height 12
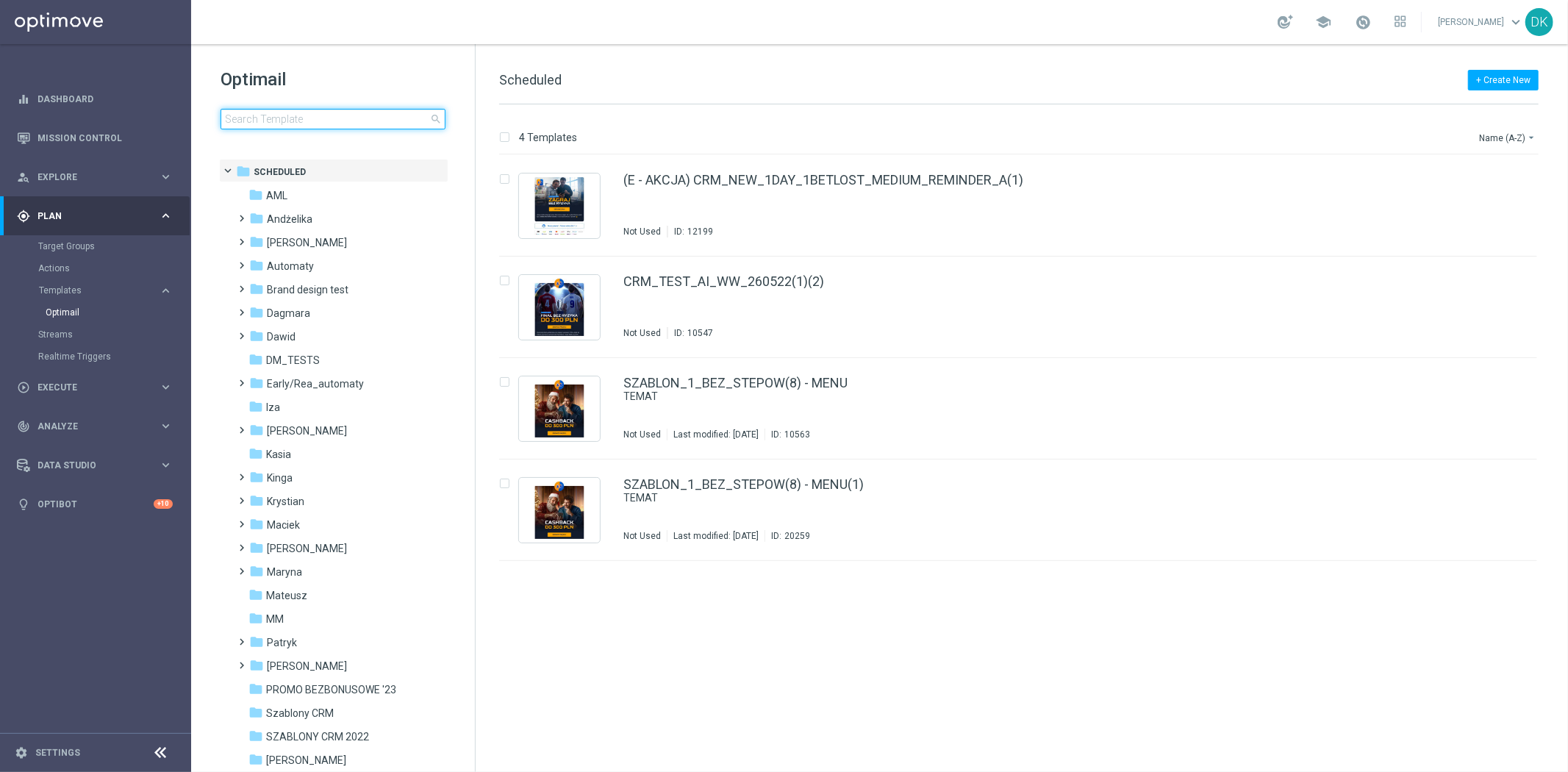
click at [312, 123] on input at bounding box center [333, 119] width 225 height 20
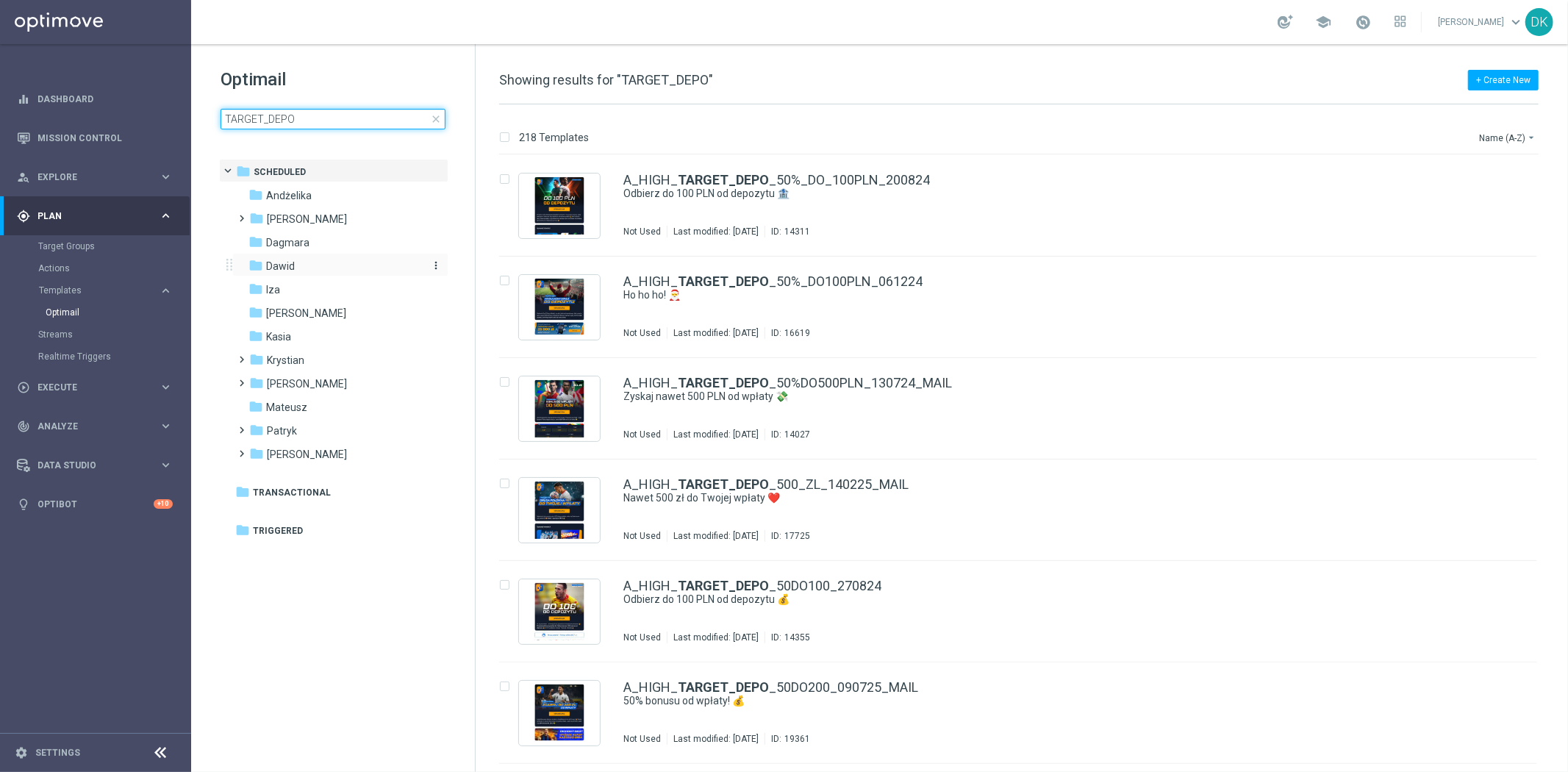
type input "TARGET_DEPO"
click at [311, 260] on div "folder Dawid" at bounding box center [333, 266] width 169 height 17
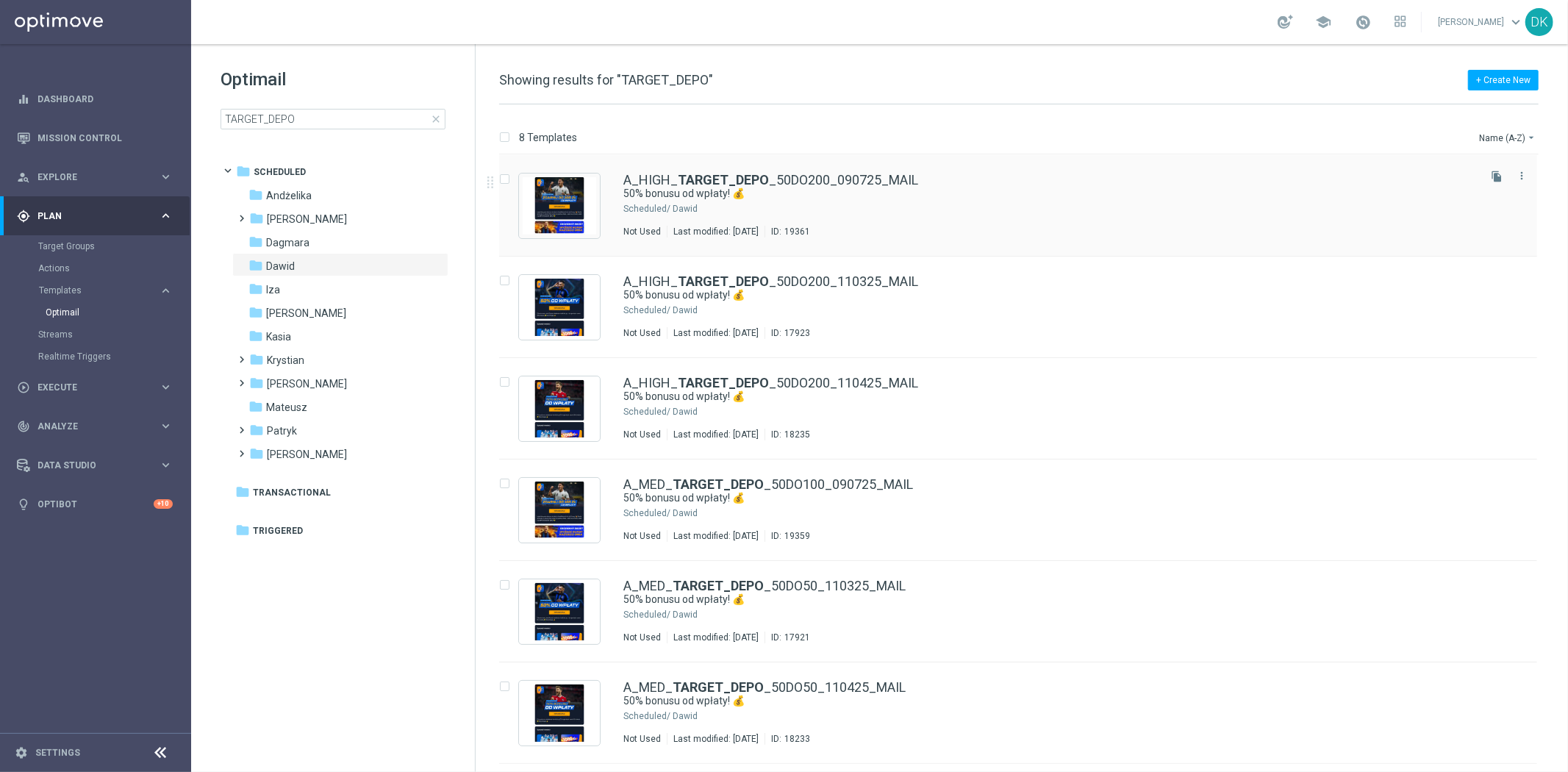
drag, startPoint x: 1495, startPoint y: 177, endPoint x: 1343, endPoint y: 194, distance: 152.9
click at [1495, 177] on icon "file_copy" at bounding box center [1497, 176] width 12 height 12
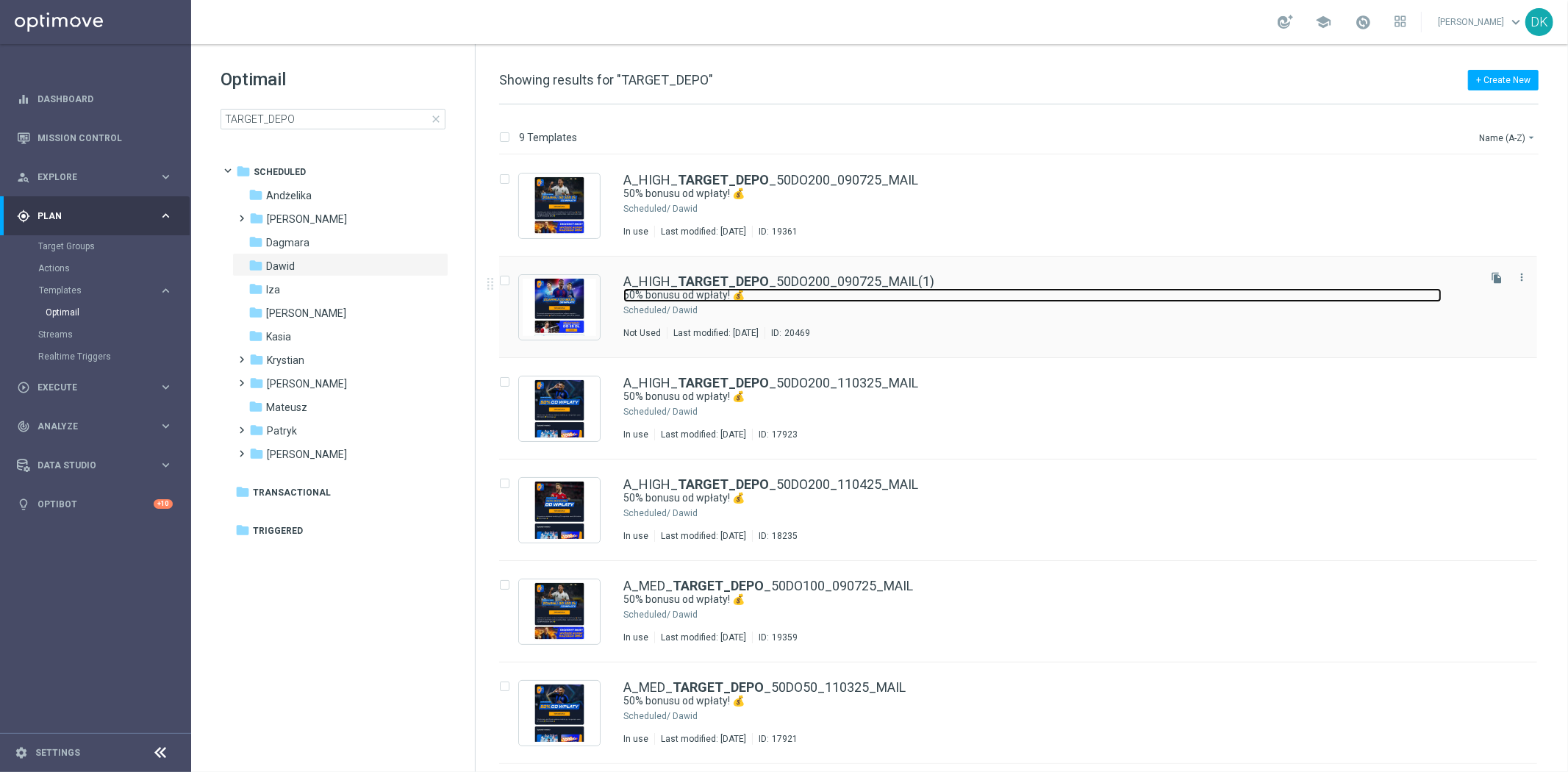
click at [849, 297] on link "50% bonusu od wpłaty! 💰" at bounding box center [1032, 295] width 818 height 14
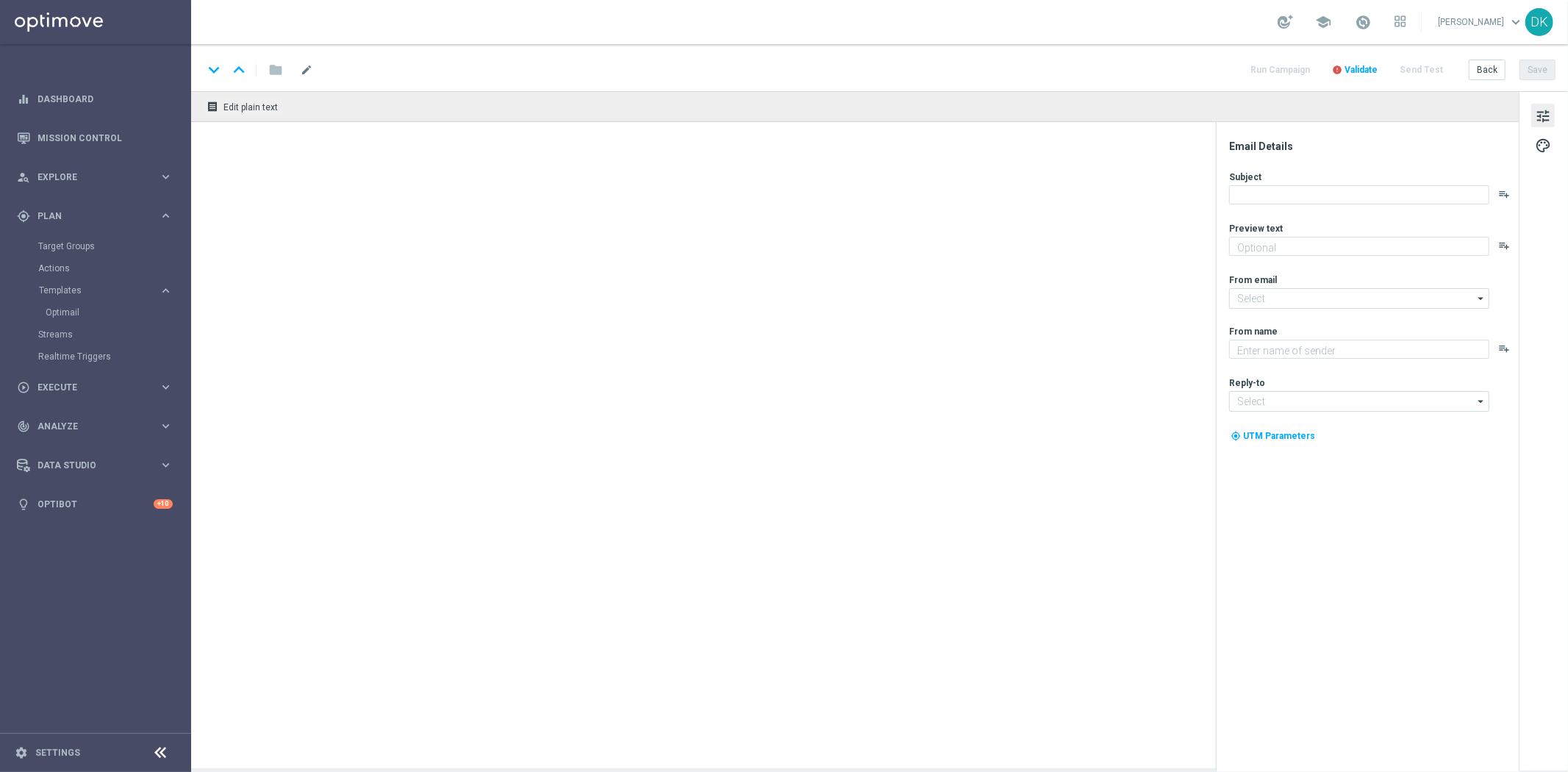
type input "A_HIGH_TARGET_DEPO_50DO200_090725_MAIL(1)"
type textarea "Łap szansę na ekstra kasę ➡️"
type input "[EMAIL_ADDRESS][DOMAIN_NAME]"
type textarea "STS"
type input "[EMAIL_ADDRESS][DOMAIN_NAME]"
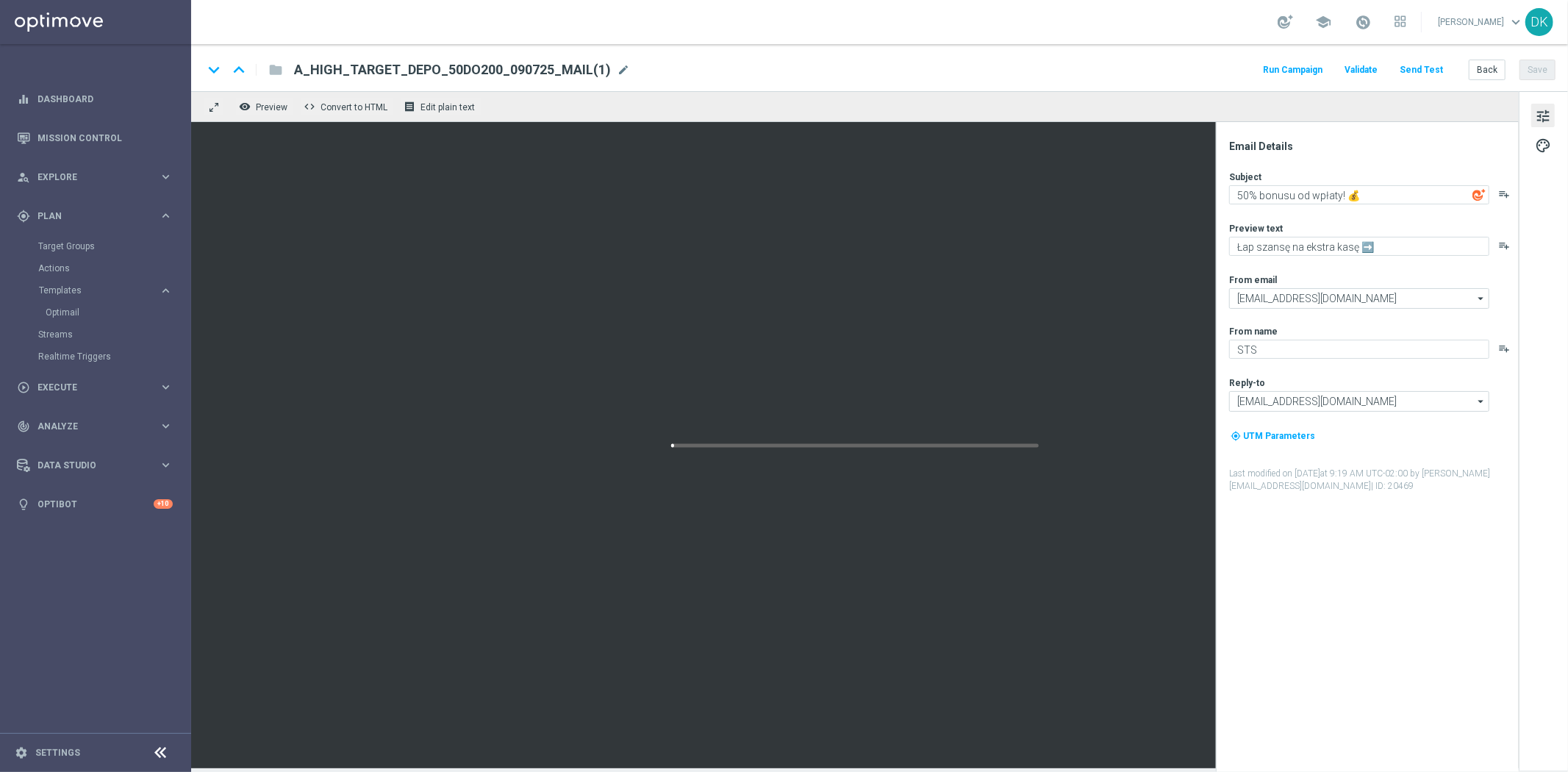
click at [607, 71] on div "A_HIGH_TARGET_DEPO_50DO200_090725_MAIL(1) mode_edit" at bounding box center [462, 70] width 336 height 19
click at [613, 70] on input "A_HIGH_TARGET_DEPO_50DO200_090725_MAIL(1)" at bounding box center [477, 70] width 365 height 19
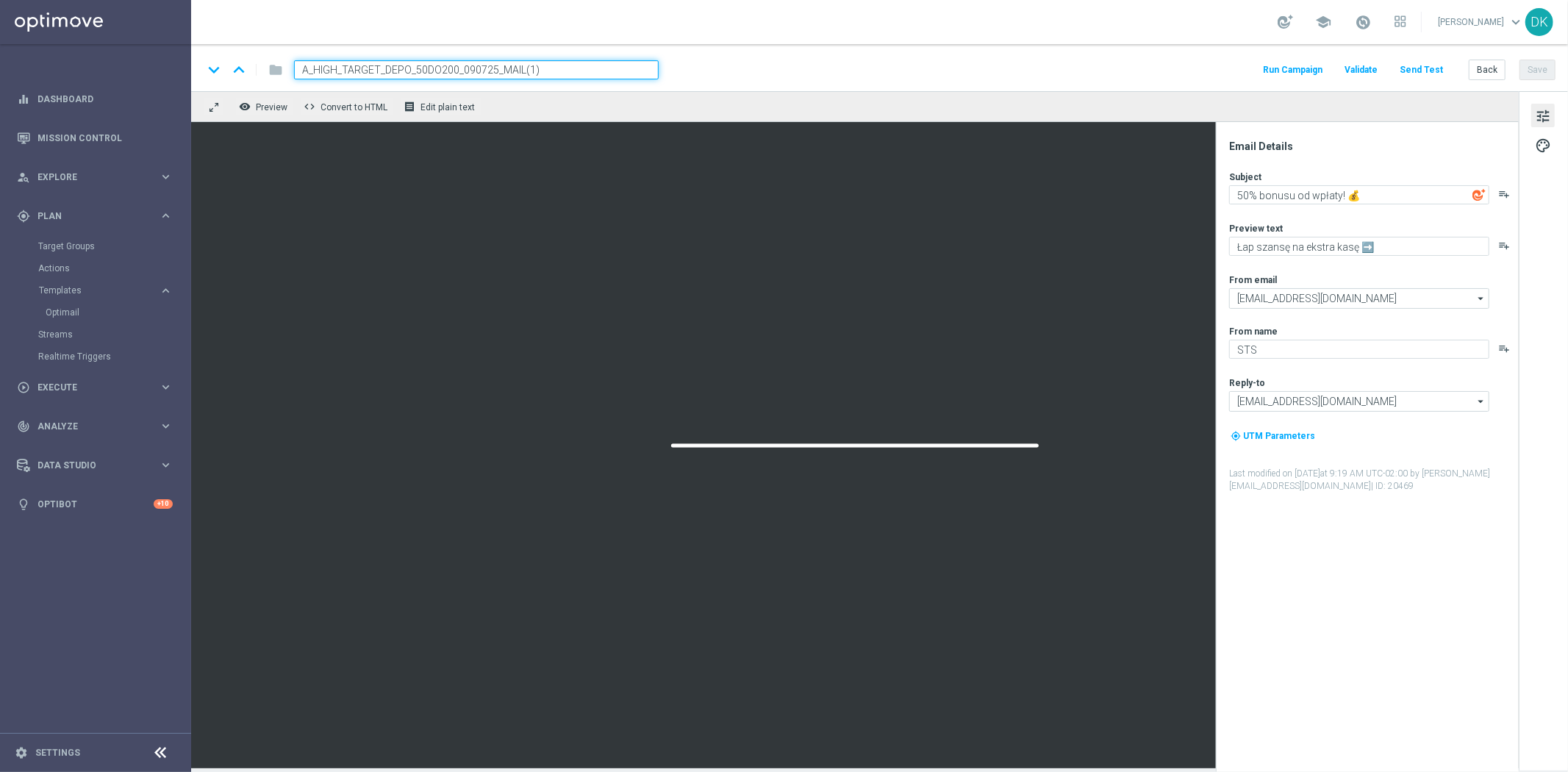
click at [613, 70] on input "A_HIGH_TARGET_DEPO_50DO200_090725_MAIL(1)" at bounding box center [477, 70] width 365 height 19
paste input "MIN-LOW_TARGET_DEPO_50DO50_120925"
type input "A_MIN-LOW_TARGET_DEPO_50DO50_120925_MAIL"
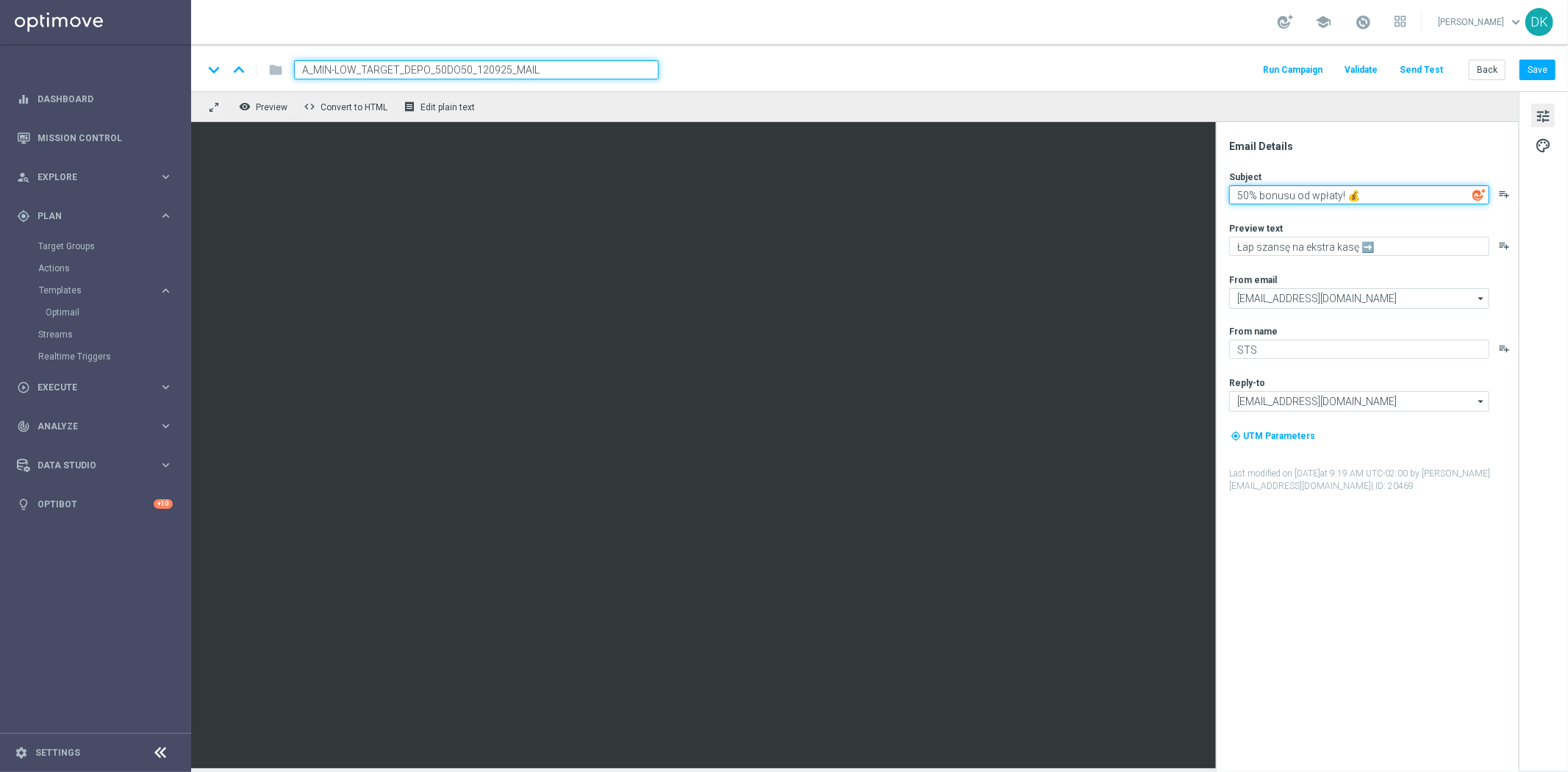
click at [1402, 193] on textarea "50% bonusu od wpłaty! 💰" at bounding box center [1359, 195] width 260 height 19
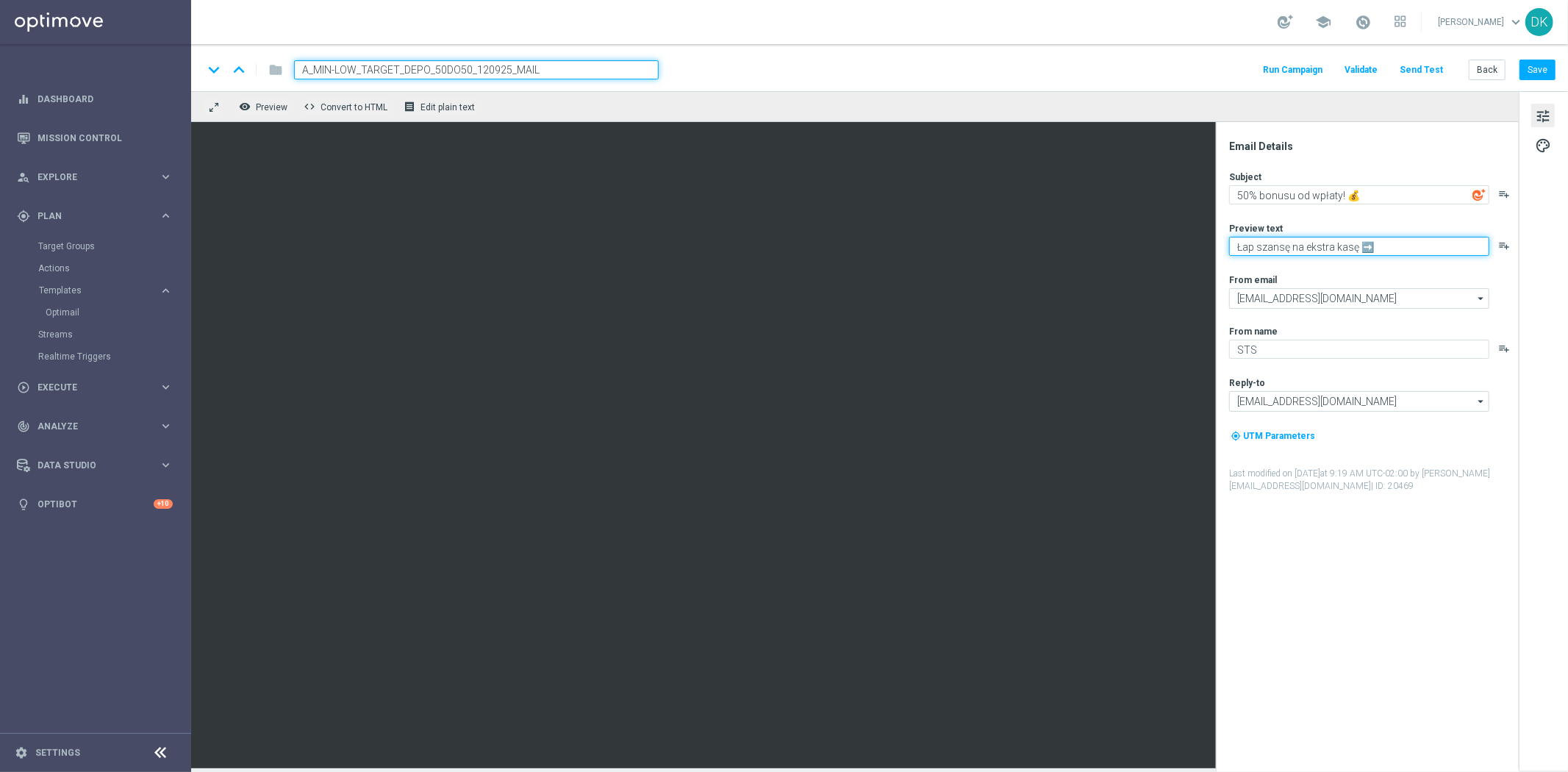
click at [1404, 247] on textarea "Łap szansę na ekstra kasę ➡️" at bounding box center [1359, 246] width 260 height 19
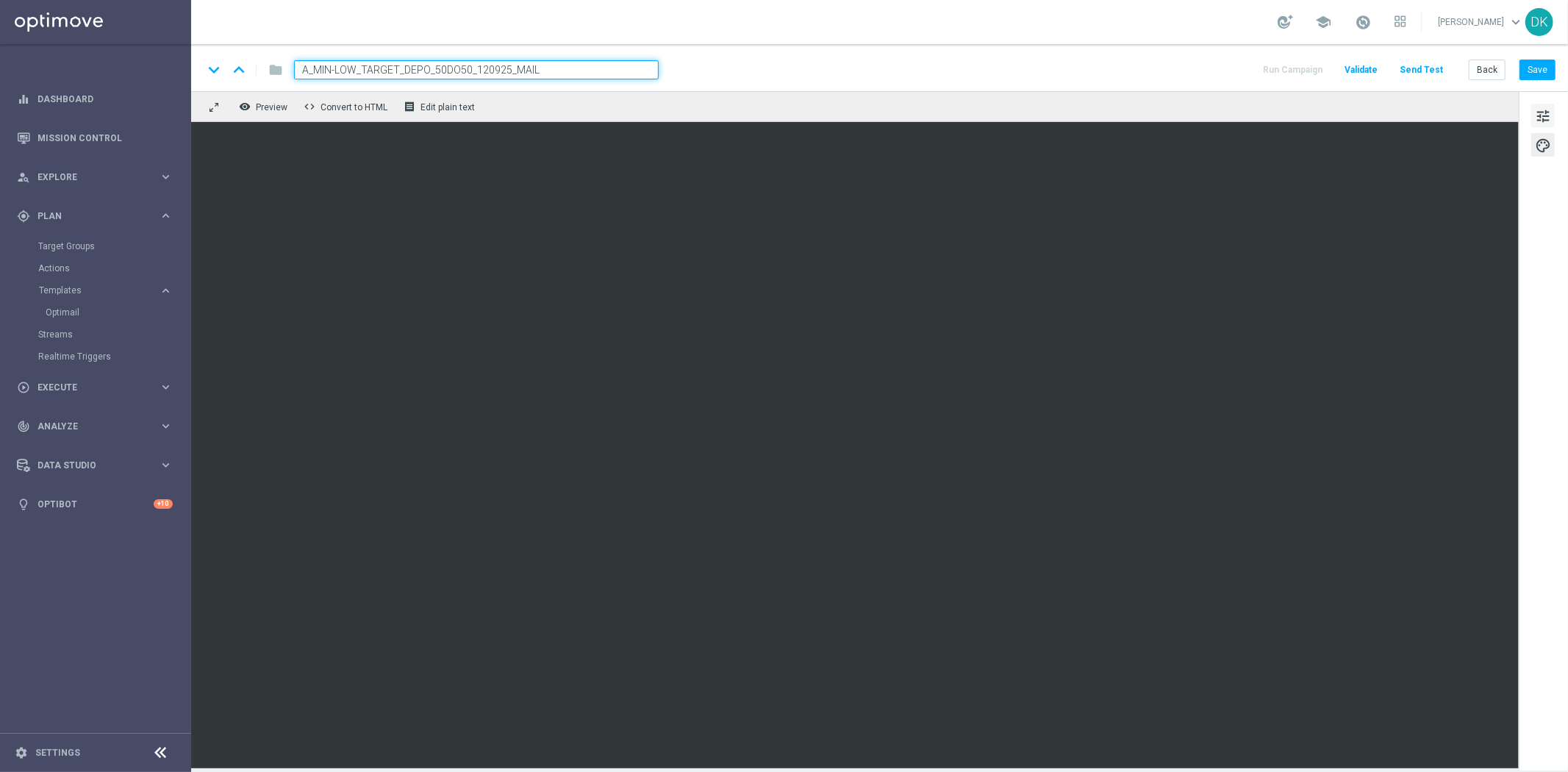
click at [1548, 121] on span "tune" at bounding box center [1542, 116] width 16 height 19
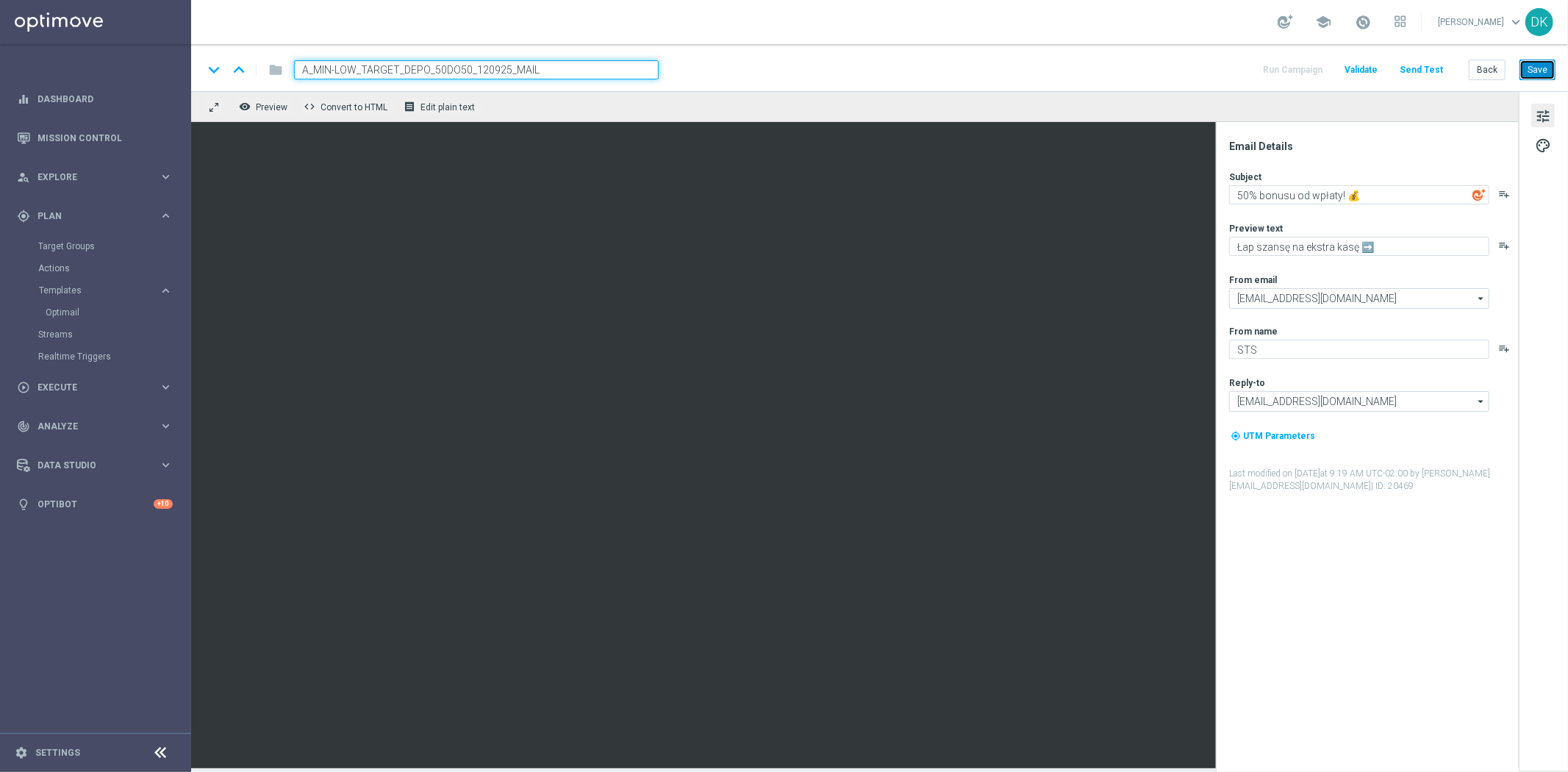
click at [1533, 70] on button "Save" at bounding box center [1538, 70] width 36 height 20
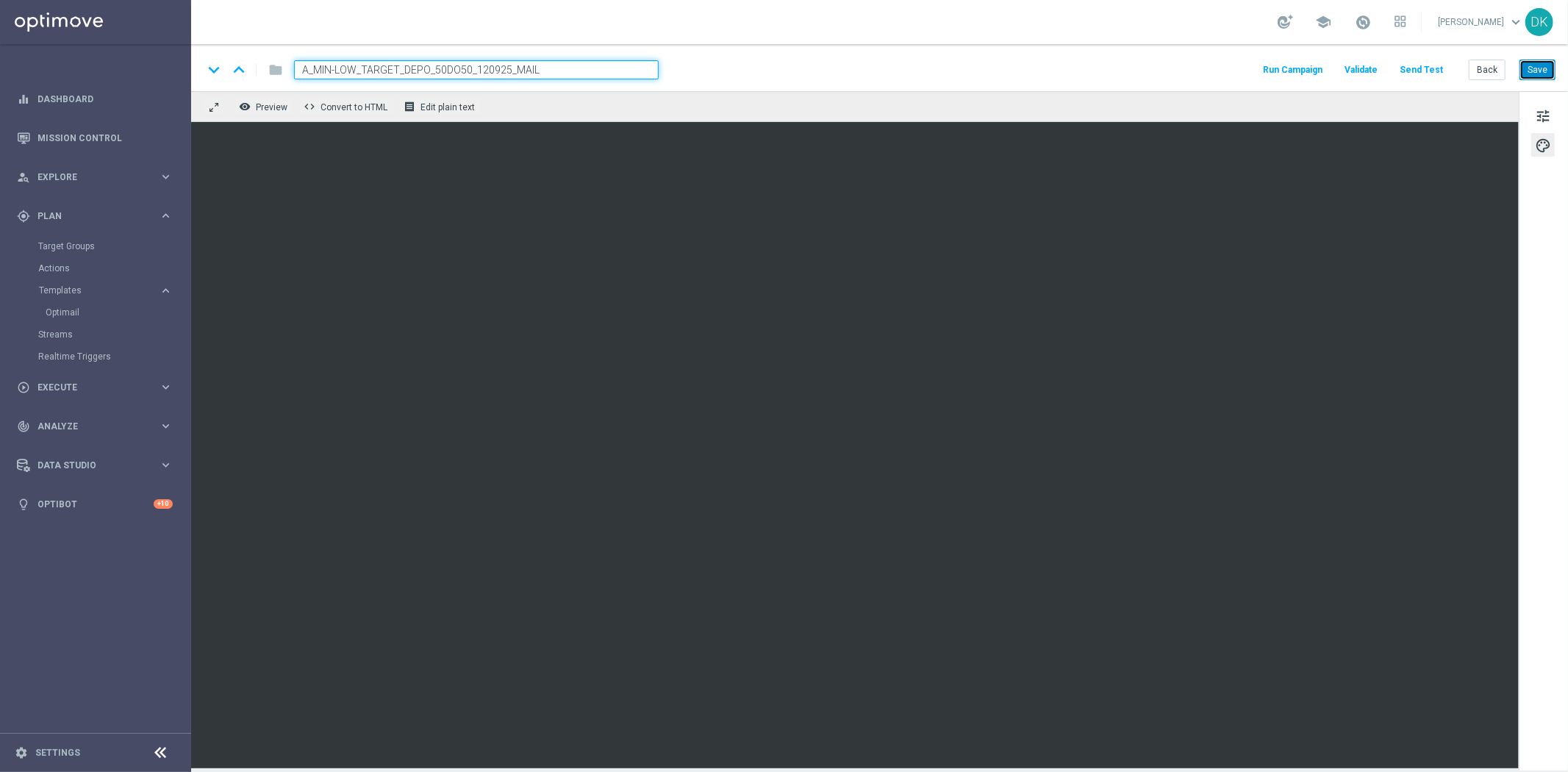
click at [1537, 65] on button "Save" at bounding box center [1538, 70] width 36 height 20
click at [1537, 116] on span "tune" at bounding box center [1542, 116] width 16 height 19
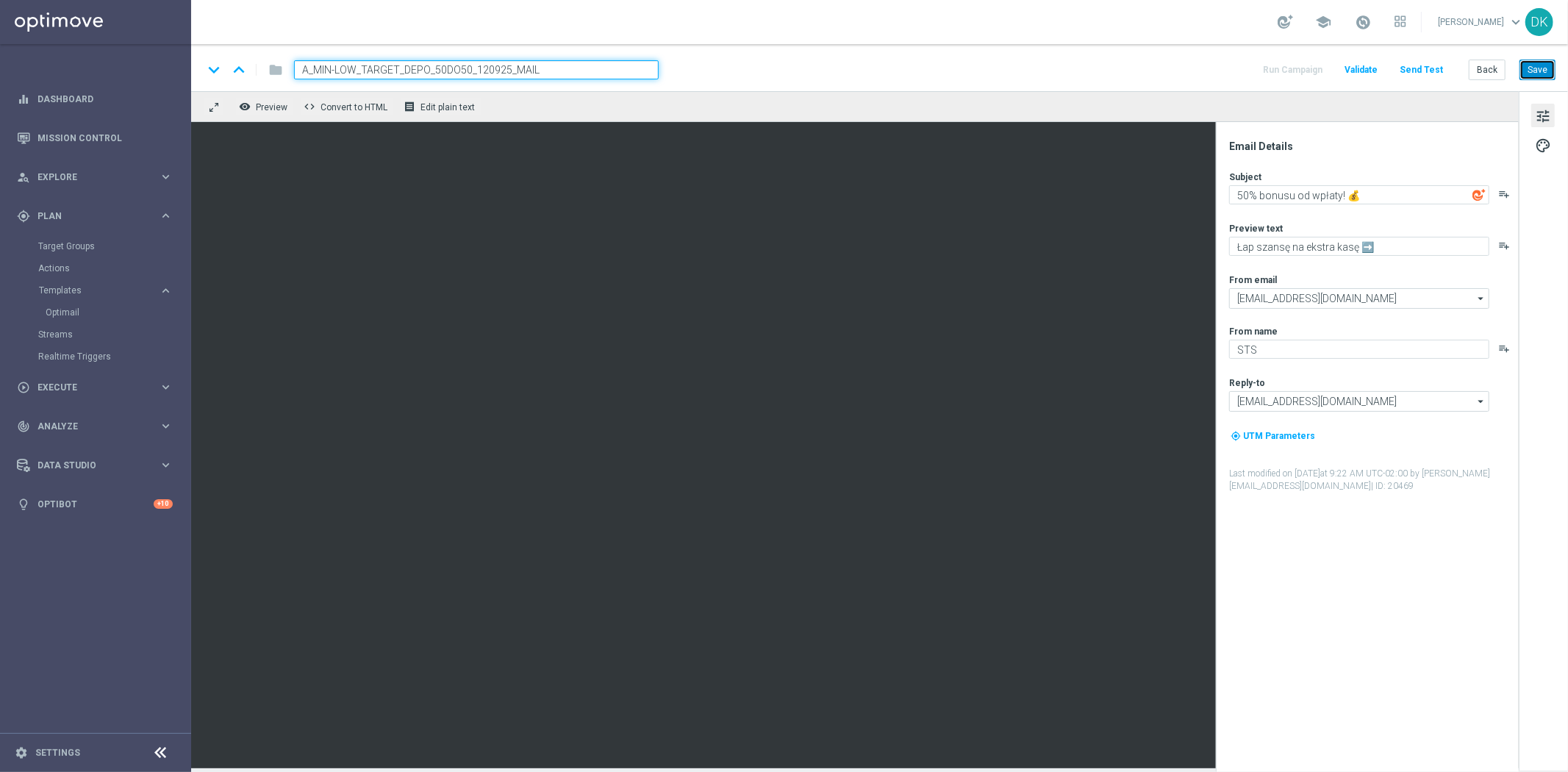
click at [1542, 67] on button "Save" at bounding box center [1538, 70] width 36 height 20
click at [96, 307] on link "Optimail" at bounding box center [99, 313] width 107 height 12
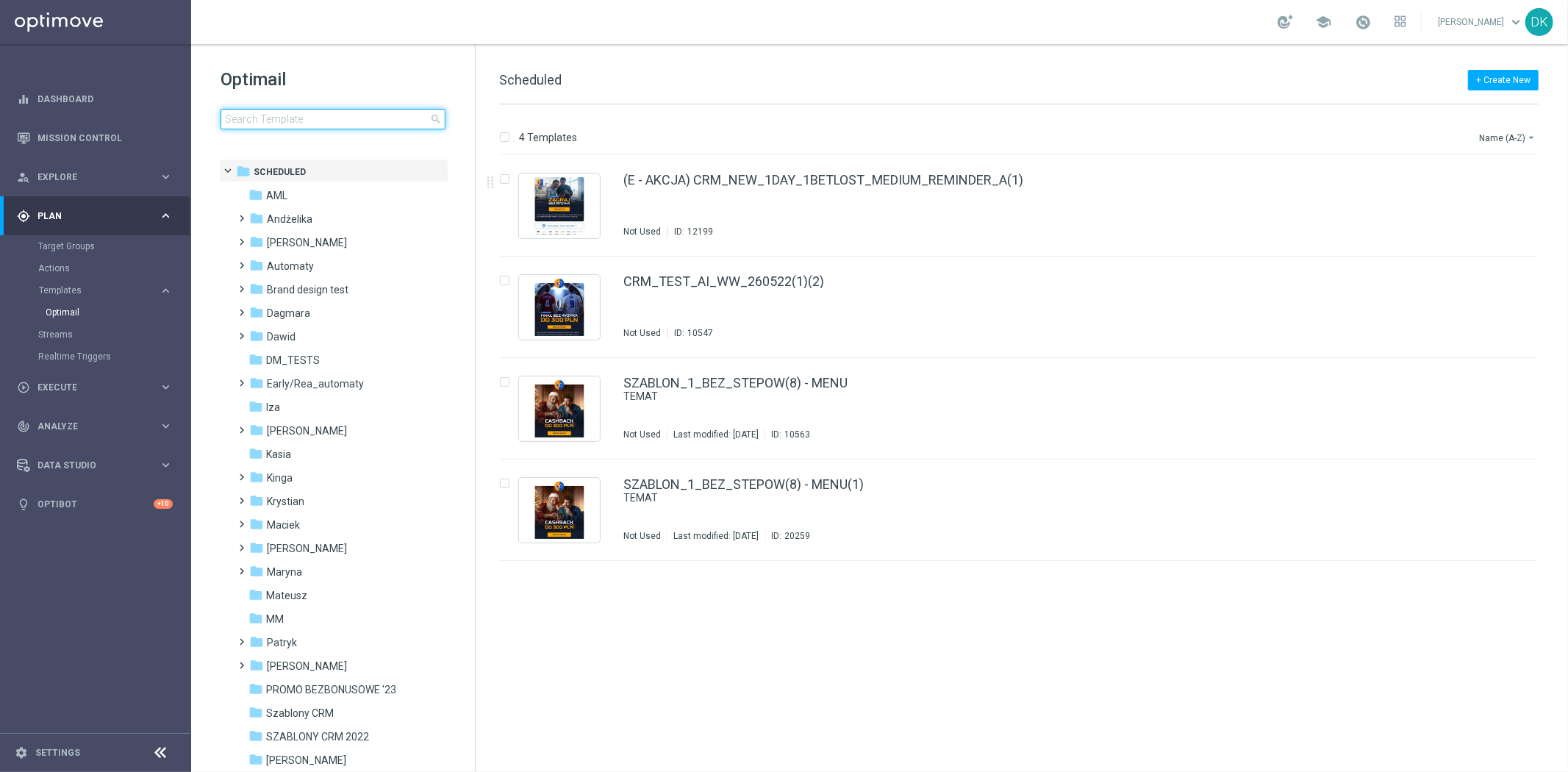
click at [358, 112] on input at bounding box center [333, 119] width 225 height 20
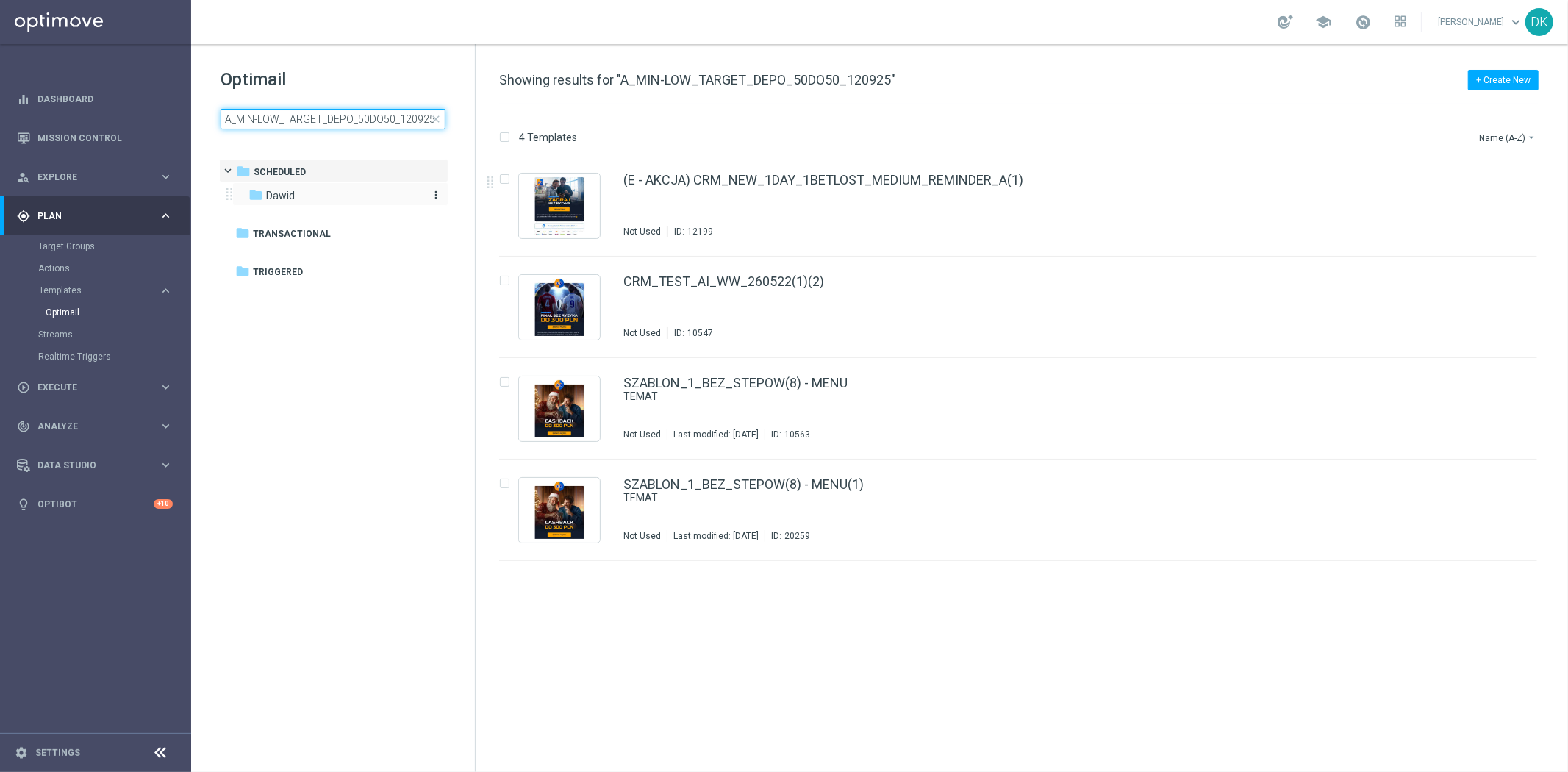
type input "A_MIN-LOW_TARGET_DEPO_50DO50_120925"
click at [324, 201] on div "folder Dawid" at bounding box center [333, 196] width 169 height 17
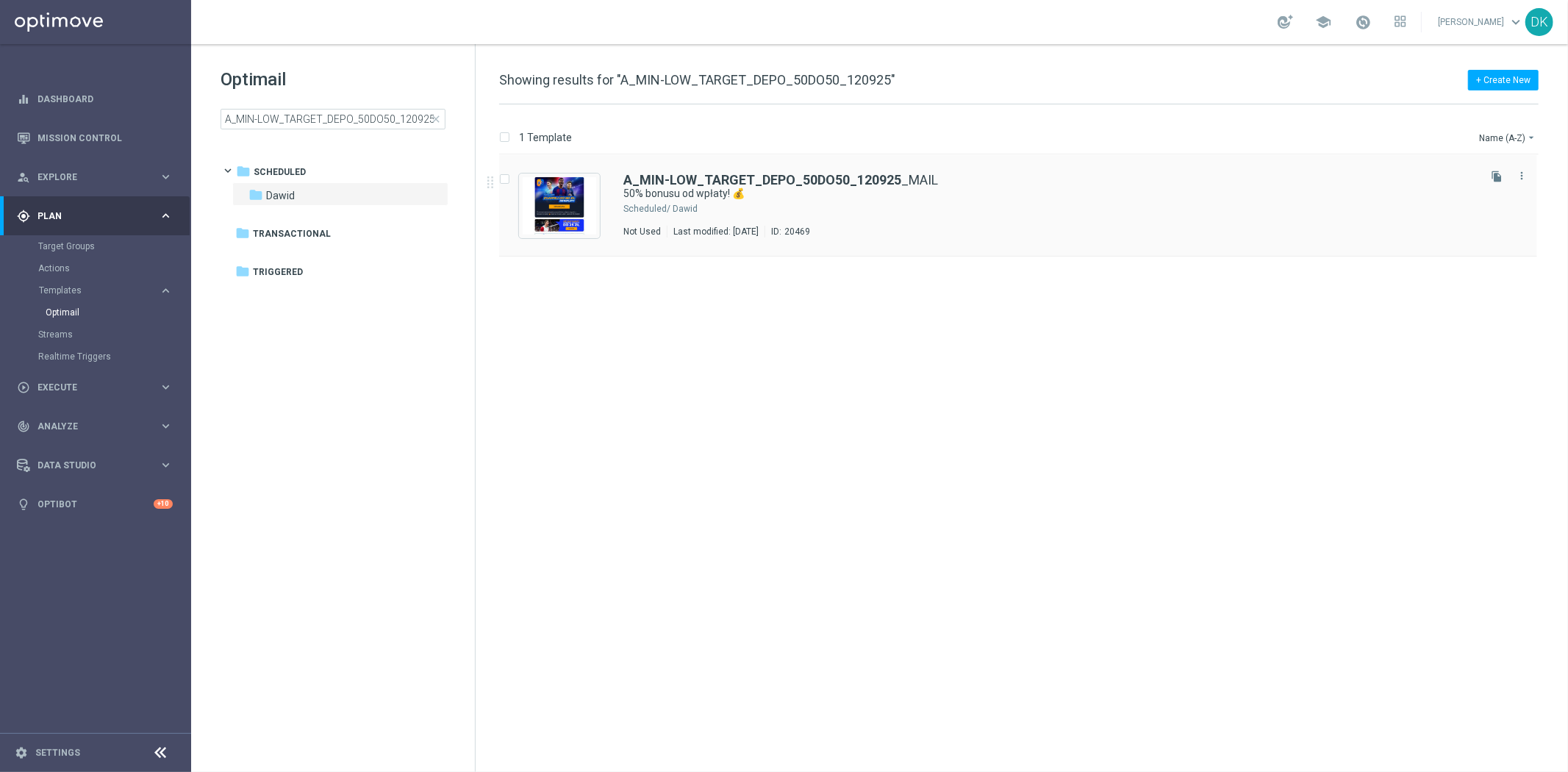
click at [770, 201] on div "A_MIN-LOW_TARGET_DEPO_50DO50_120925 _MAIL 50% bonusu od wpłaty! 💰 Scheduled/ Da…" at bounding box center [1049, 205] width 852 height 64
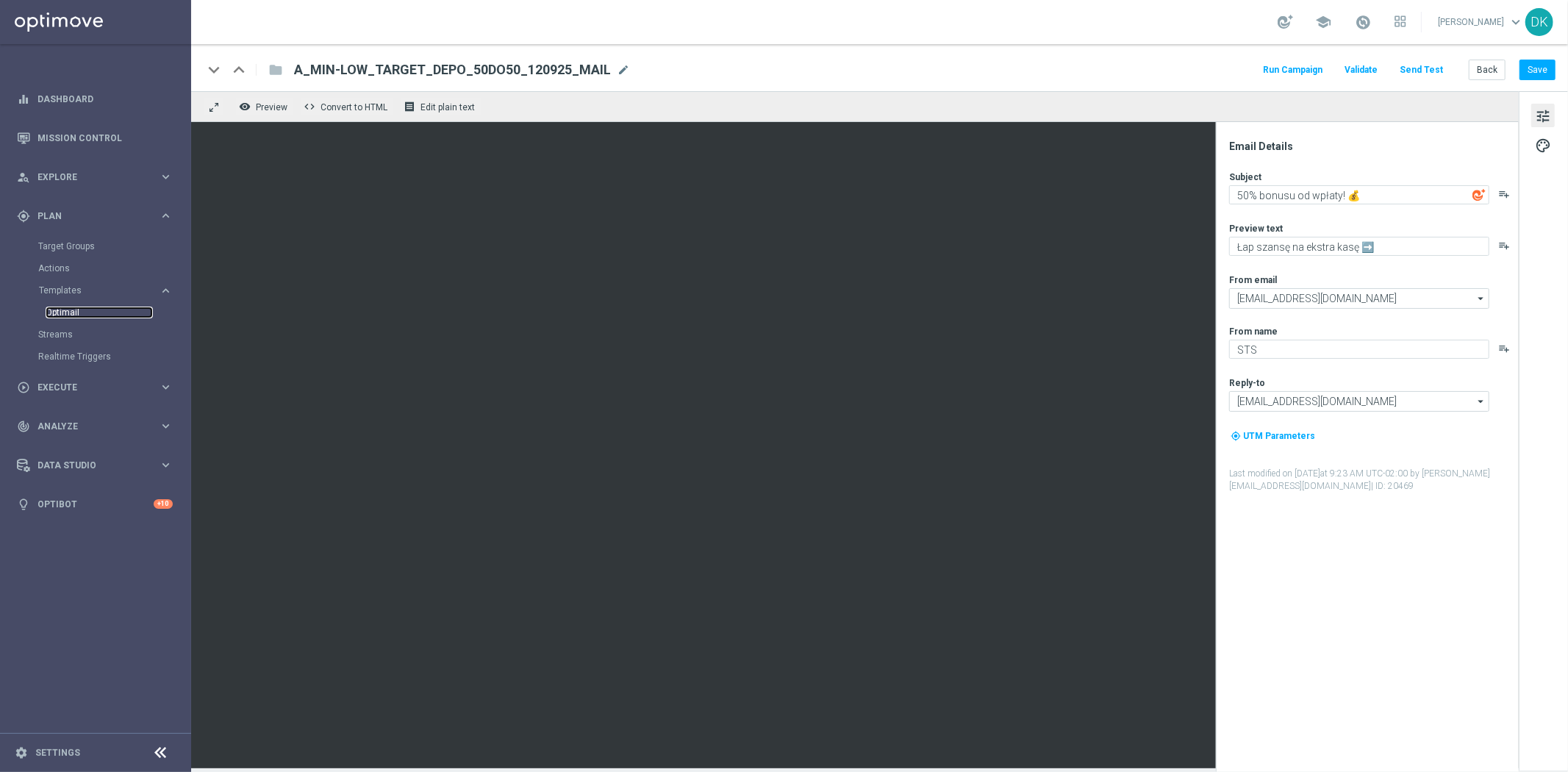
click at [91, 313] on link "Optimail" at bounding box center [99, 313] width 107 height 12
